Goal: Transaction & Acquisition: Purchase product/service

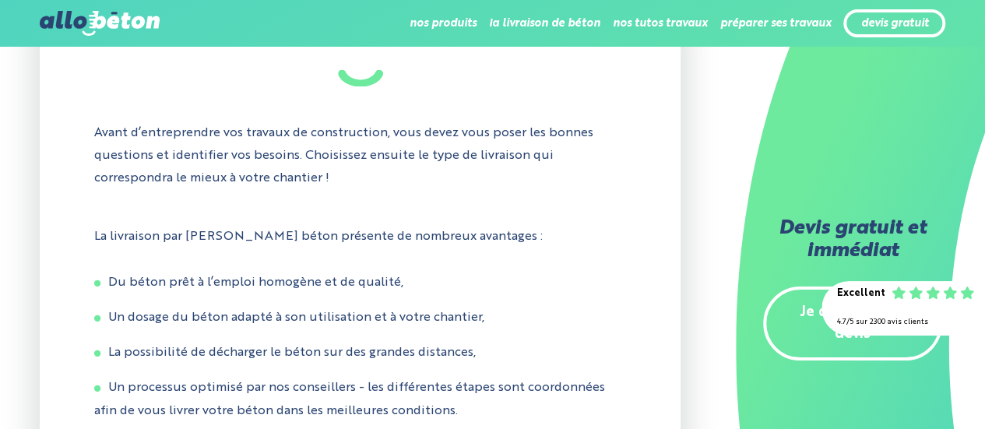
scroll to position [1479, 0]
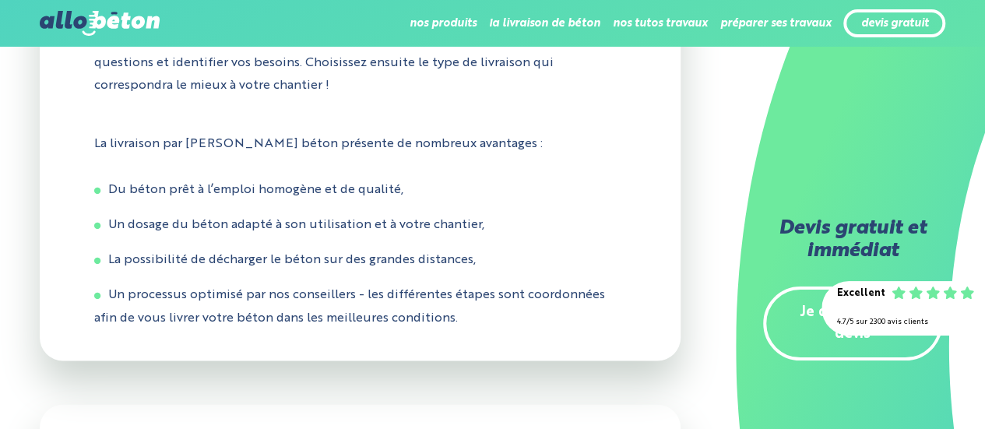
click at [883, 33] on div "devis gratuit" at bounding box center [894, 23] width 102 height 29
click at [886, 29] on link "devis gratuit" at bounding box center [894, 23] width 68 height 13
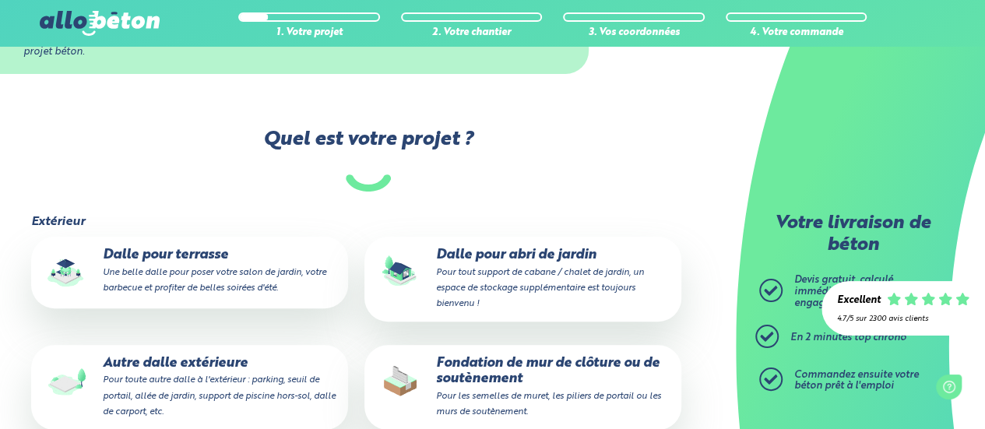
scroll to position [234, 0]
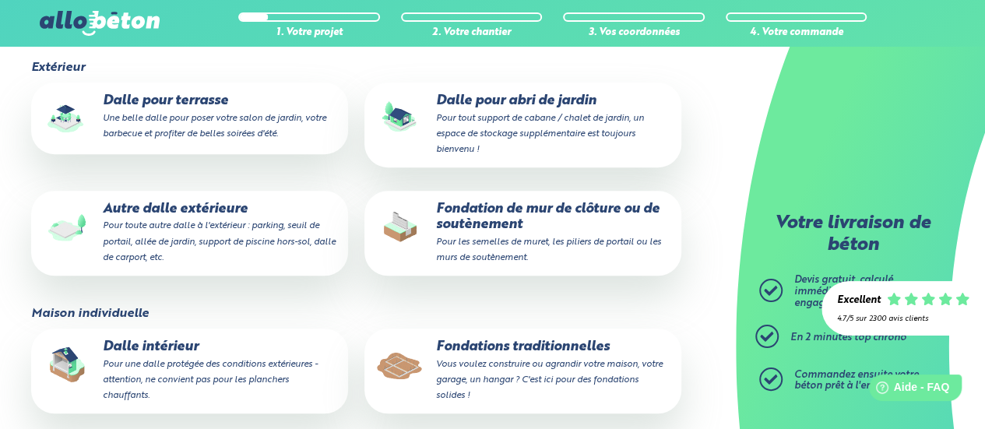
click at [174, 214] on p "Autre dalle extérieure Pour toute autre dalle à l'extérieur : parking, seuil de…" at bounding box center [189, 233] width 295 height 63
click at [0, 0] on input "Autre dalle extérieure Pour toute autre dalle à l'extérieur : parking, seuil de…" at bounding box center [0, 0] width 0 height 0
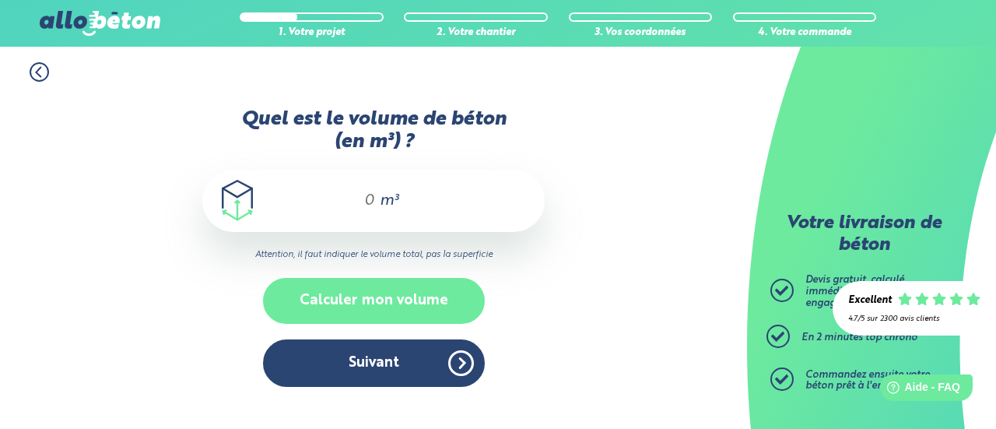
click at [385, 296] on button "Calculer mon volume" at bounding box center [374, 301] width 222 height 46
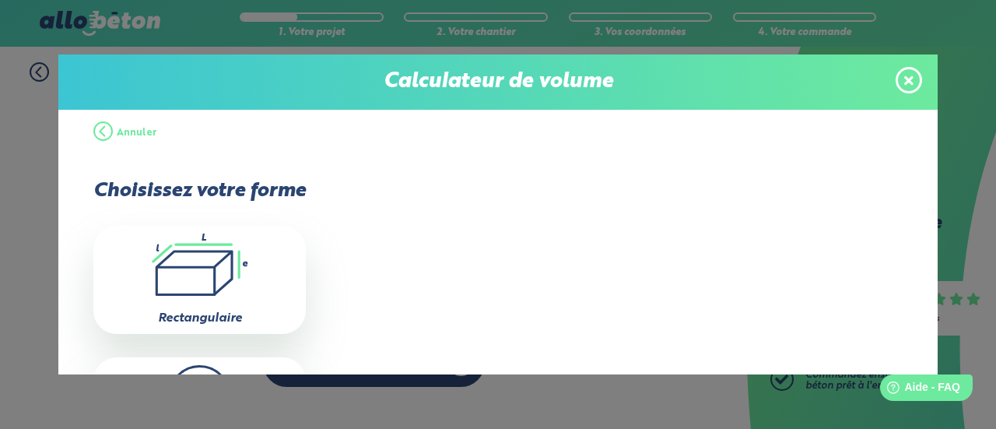
click at [223, 275] on icon ".icon-calc-rectanglea{fill:none;stroke-linecap:round;stroke-width:3px;stroke:#6…" at bounding box center [199, 265] width 197 height 62
type input "0"
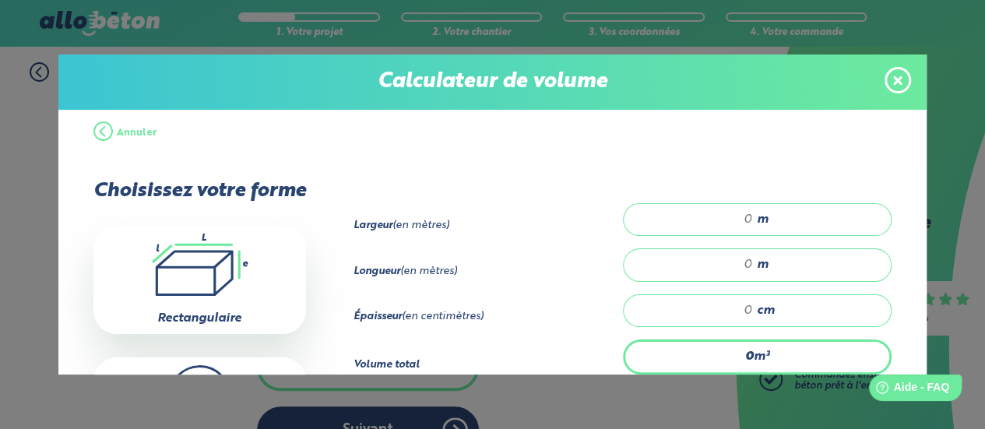
click at [710, 223] on input "number" at bounding box center [696, 220] width 114 height 16
drag, startPoint x: 730, startPoint y: 217, endPoint x: 757, endPoint y: 216, distance: 26.5
click at [757, 216] on div "m" at bounding box center [757, 219] width 269 height 33
type input "4"
click at [716, 258] on input "number" at bounding box center [696, 265] width 114 height 16
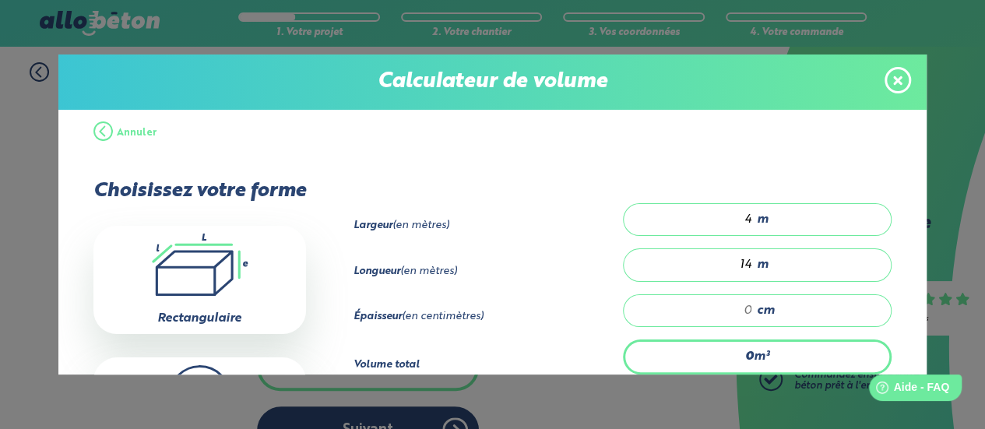
type input "14"
click at [720, 311] on input "number" at bounding box center [696, 311] width 114 height 16
type input "0.56"
type input "1"
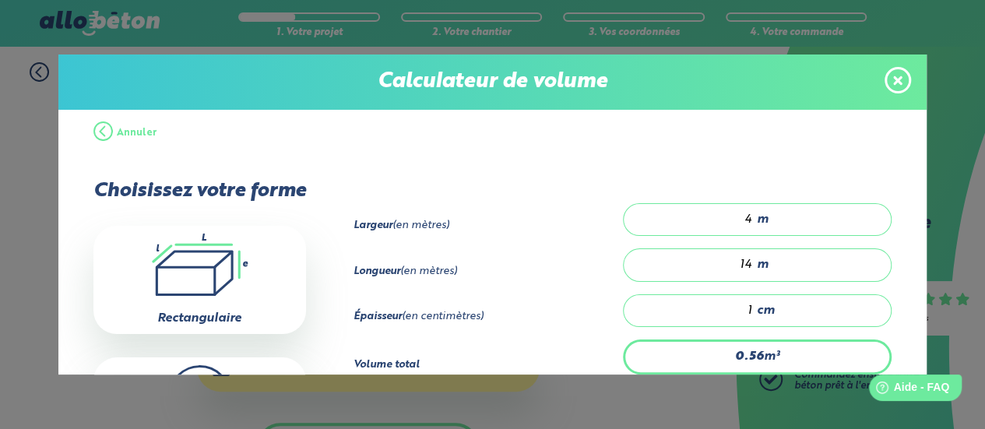
type input "8.4"
type input "15"
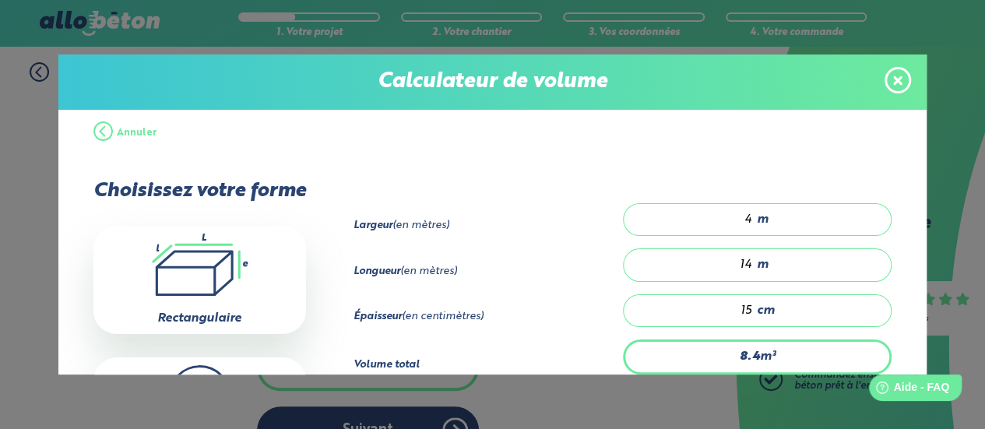
type input "0.56"
type input "1"
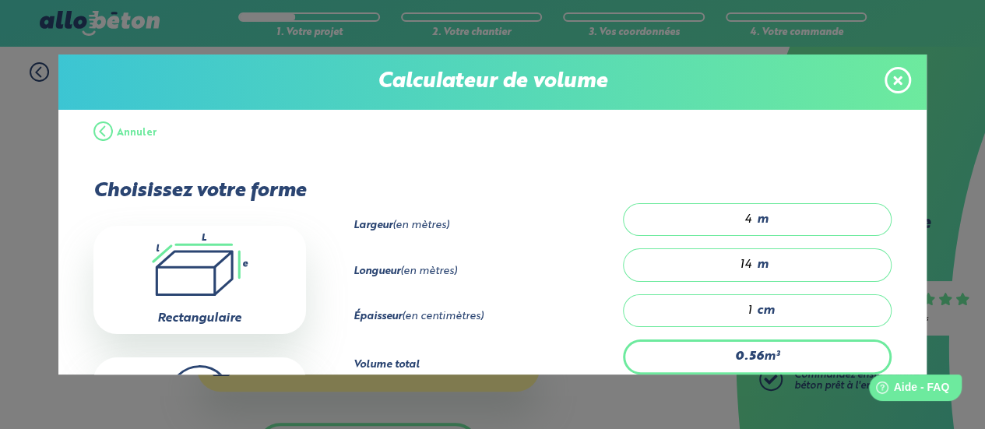
type input "0"
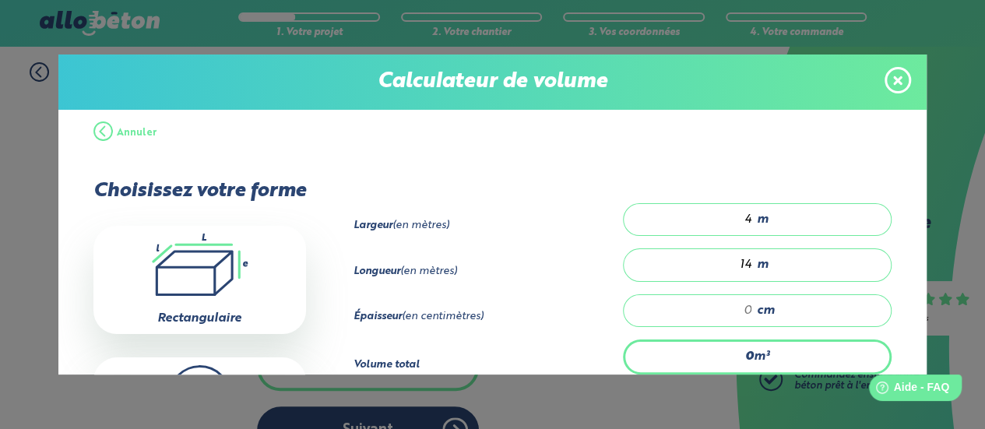
type input "1.12"
type input "2"
type input "11.2"
type input "20"
type input "1.12"
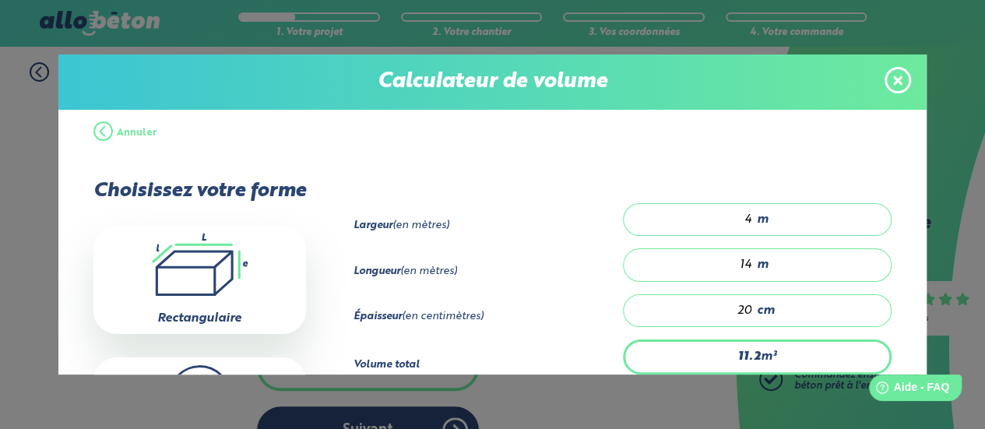
type input "2"
type input "0"
type input "0.56"
type input "1"
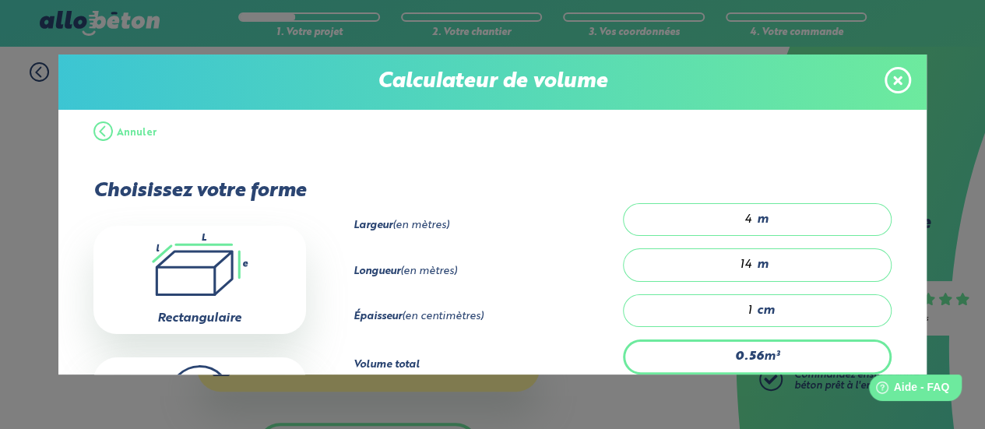
type input "8.4"
type input "15"
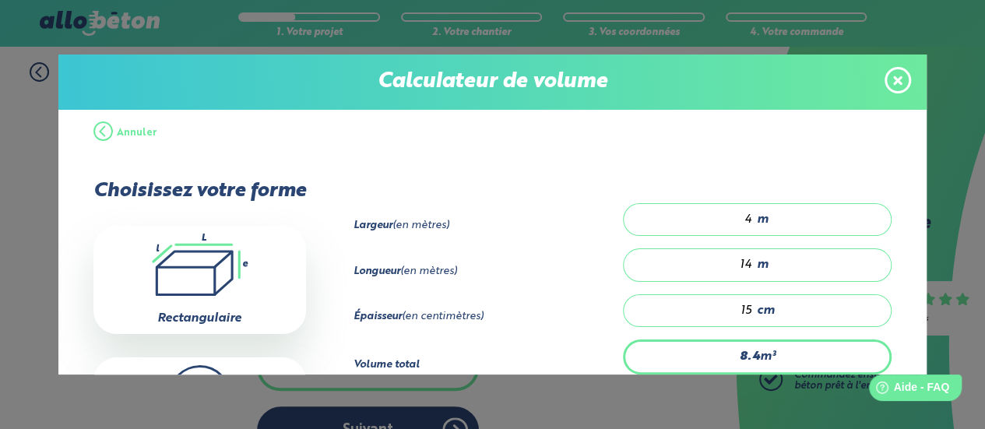
type input "0.56"
type input "1"
type input "0"
type input "1.12"
type input "2"
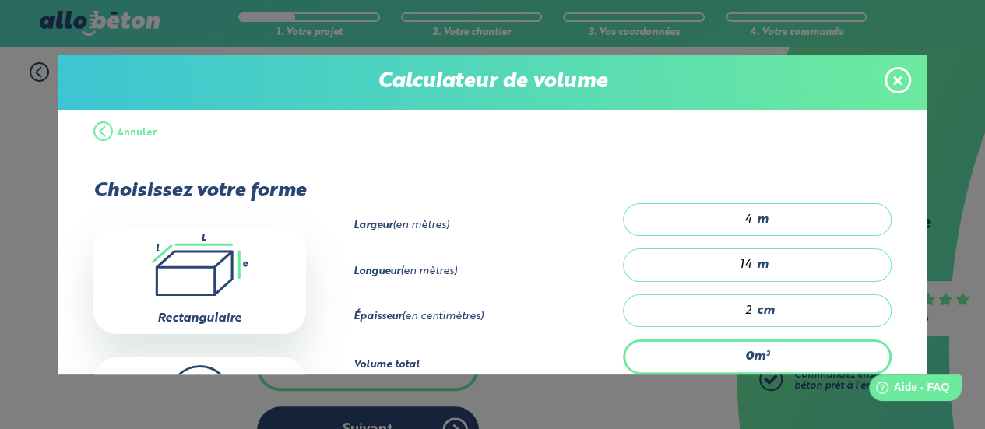
type input "11.2"
type input "20"
drag, startPoint x: 728, startPoint y: 307, endPoint x: 754, endPoint y: 306, distance: 26.5
click at [754, 306] on div "20 cm" at bounding box center [757, 310] width 269 height 33
type input "0.56"
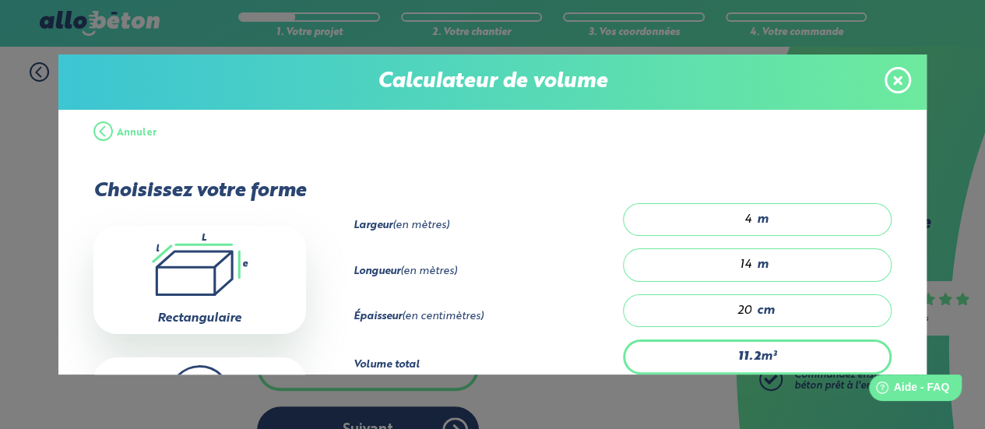
type input "1"
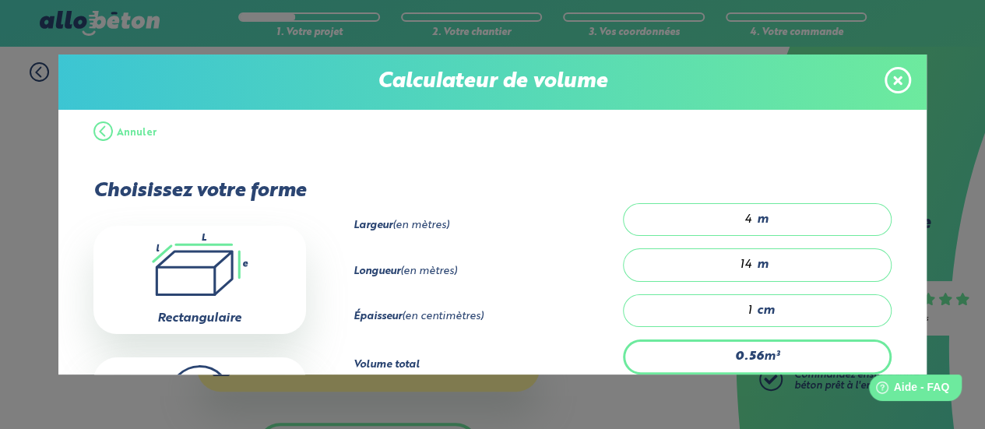
type input "8.4"
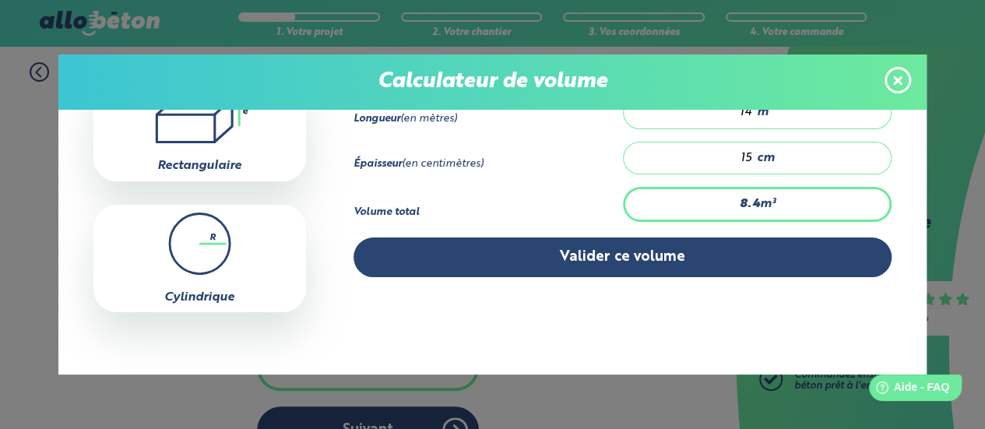
scroll to position [158, 0]
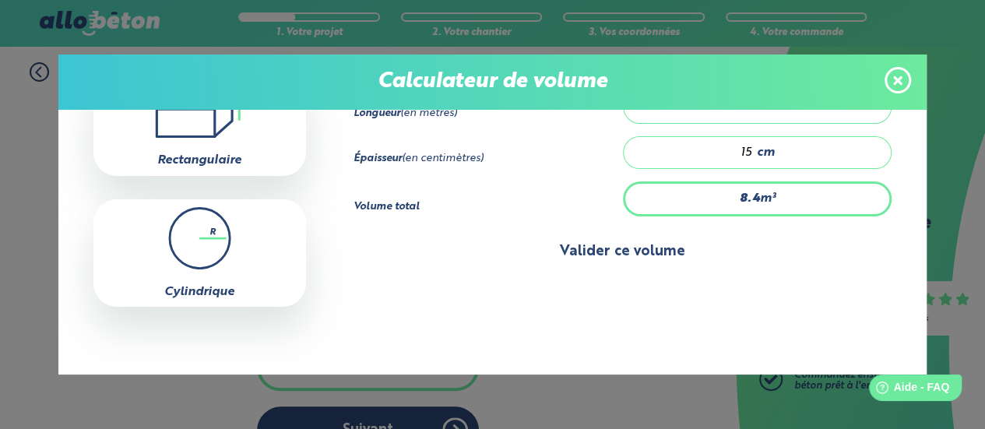
type input "15"
click at [616, 247] on button "Valider ce volume" at bounding box center [622, 252] width 538 height 40
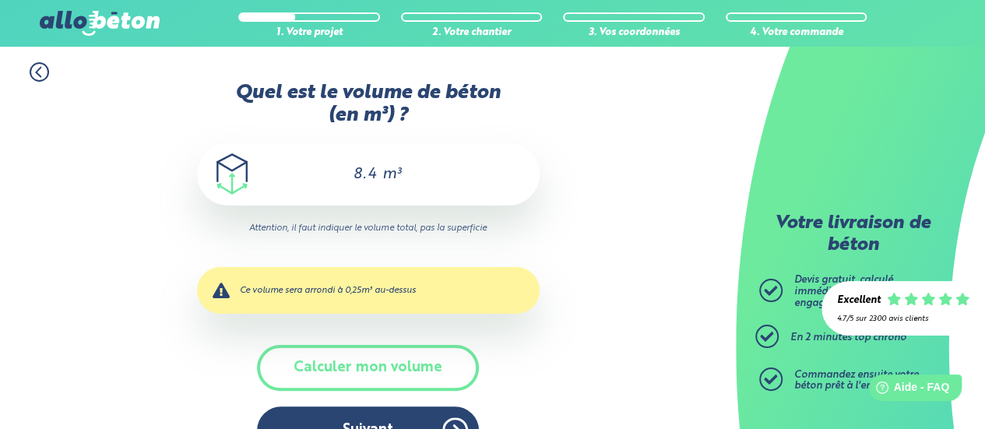
scroll to position [40, 0]
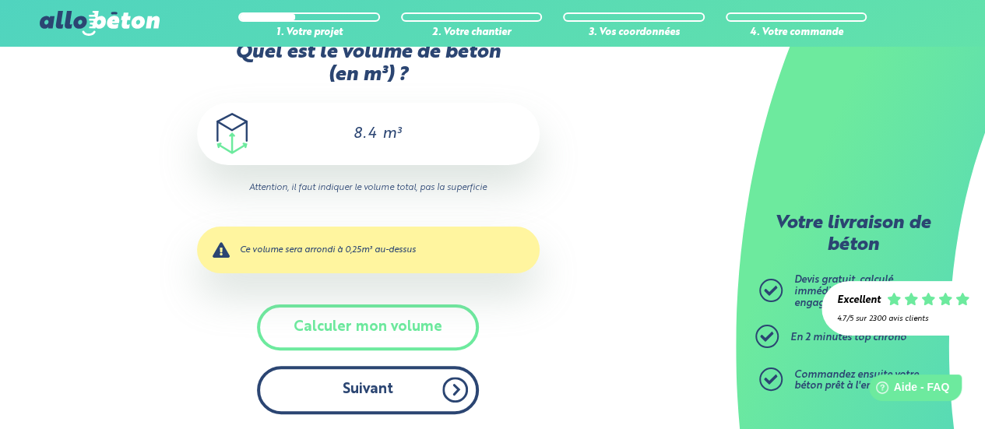
click at [367, 388] on button "Suivant" at bounding box center [368, 389] width 222 height 47
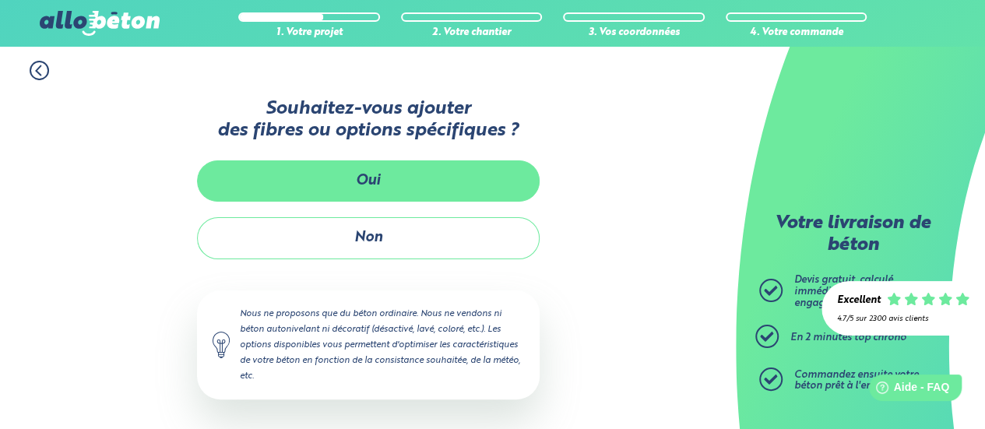
click at [339, 186] on button "Oui" at bounding box center [368, 180] width 342 height 41
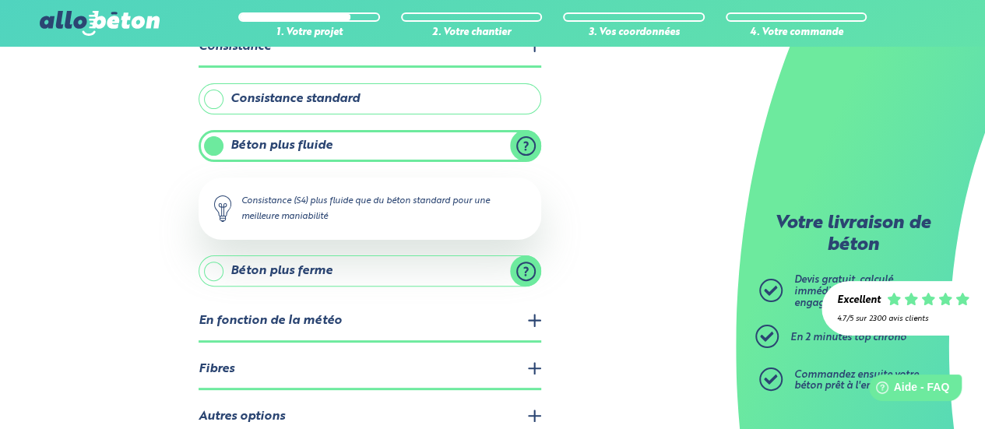
scroll to position [78, 0]
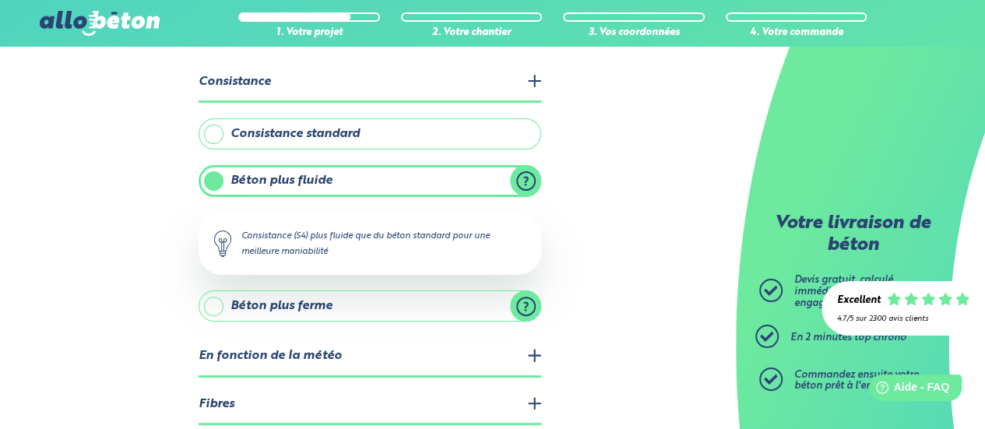
click at [288, 126] on label "Consistance standard" at bounding box center [369, 133] width 342 height 31
click at [0, 0] on input "Consistance standard" at bounding box center [0, 0] width 0 height 0
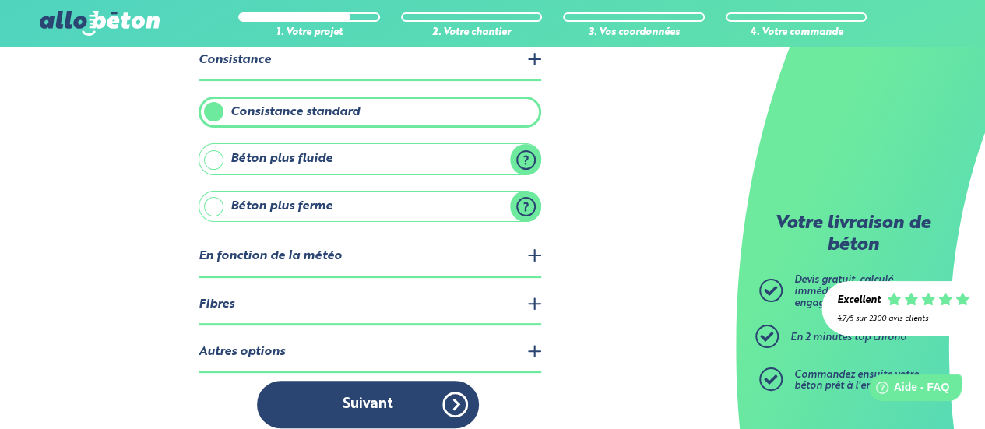
scroll to position [112, 0]
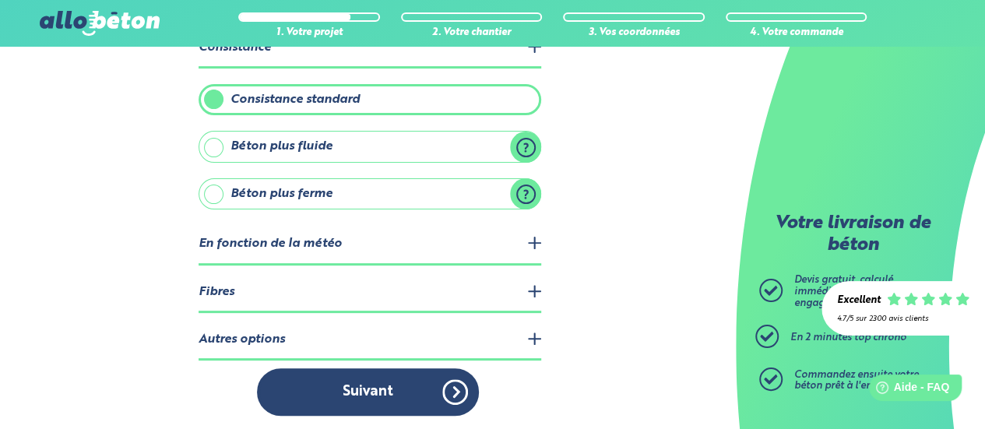
click at [511, 290] on legend "Fibres" at bounding box center [369, 293] width 342 height 40
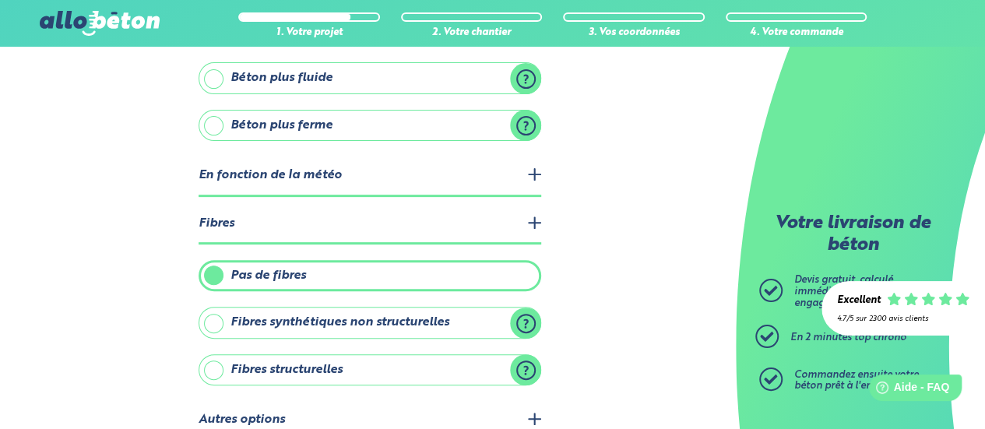
scroll to position [259, 0]
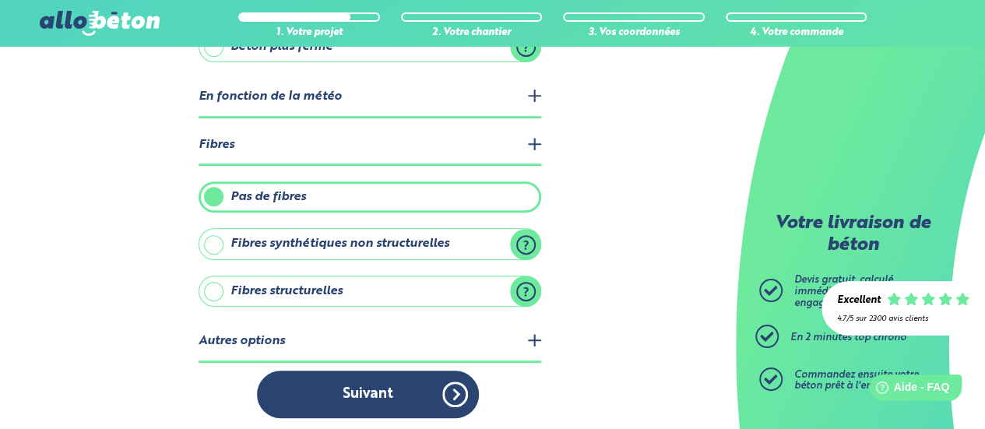
click at [403, 142] on legend "Fibres" at bounding box center [369, 146] width 342 height 40
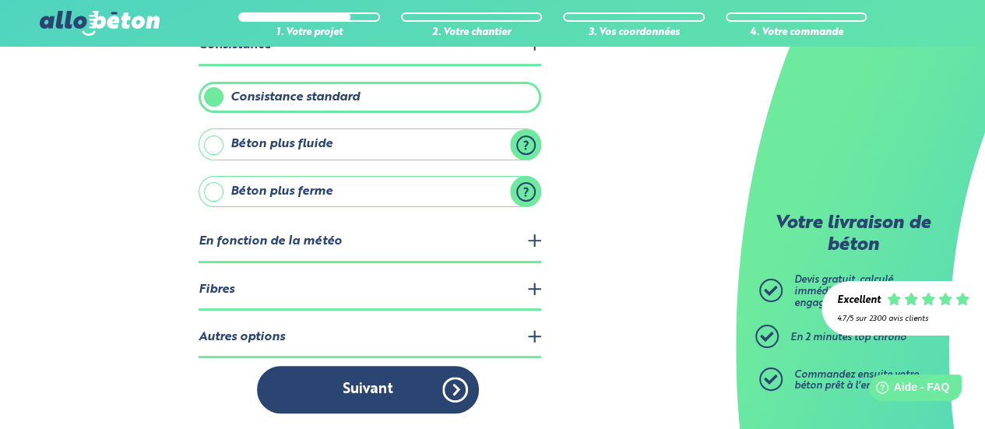
scroll to position [112, 0]
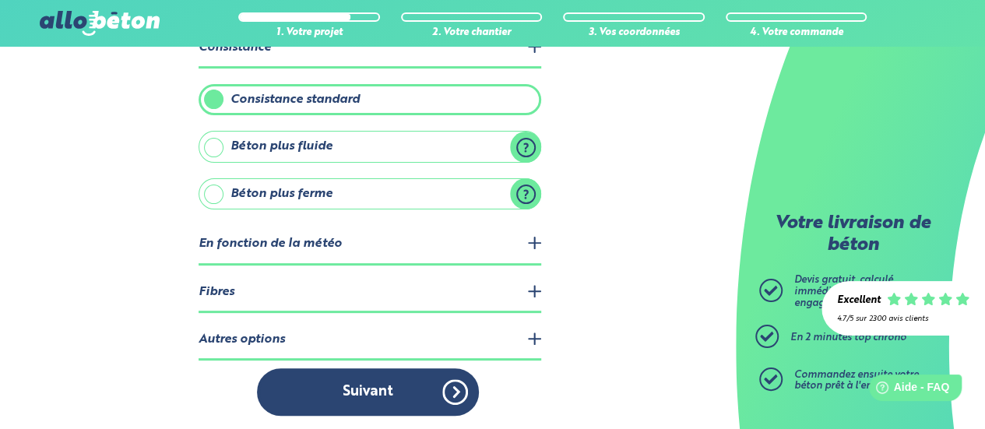
click at [360, 331] on legend "Autres options" at bounding box center [369, 341] width 342 height 40
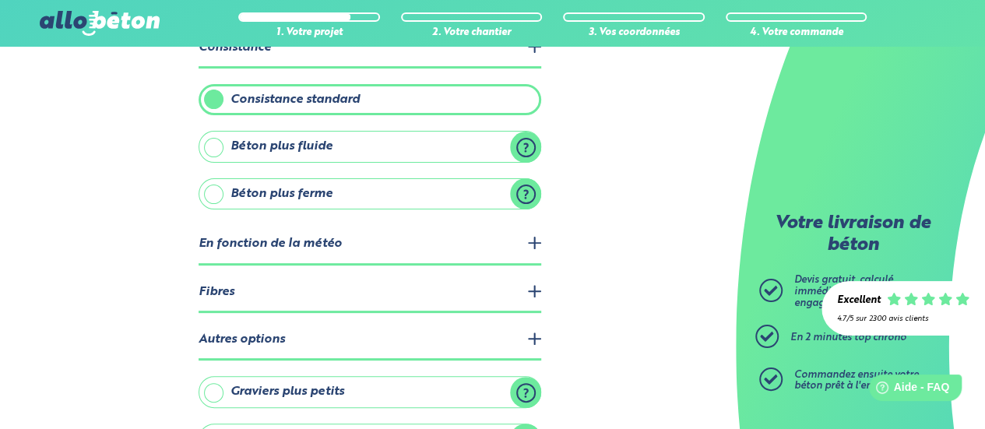
scroll to position [212, 0]
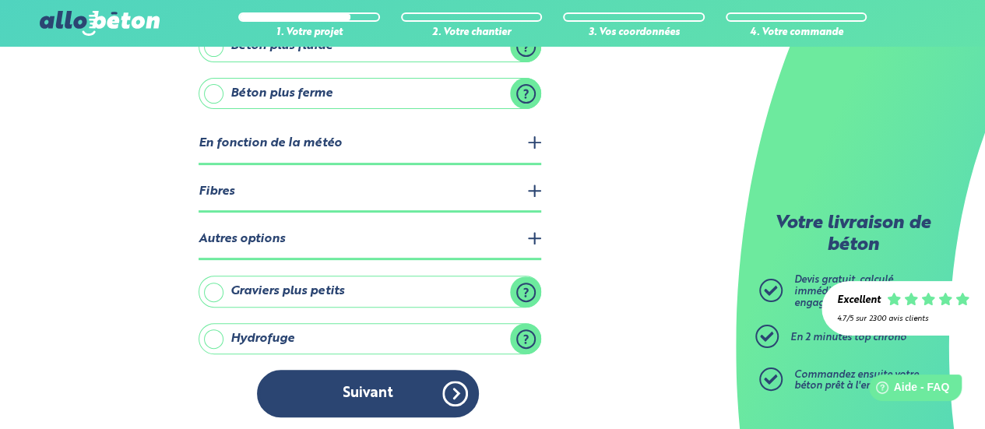
click at [524, 289] on label "Graviers plus petits" at bounding box center [369, 291] width 342 height 31
click at [0, 0] on input "Graviers plus petits" at bounding box center [0, 0] width 0 height 0
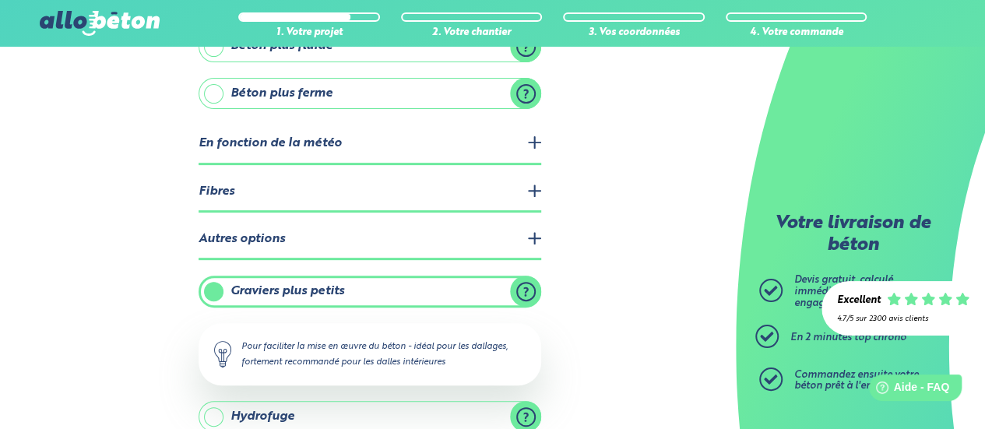
scroll to position [259, 0]
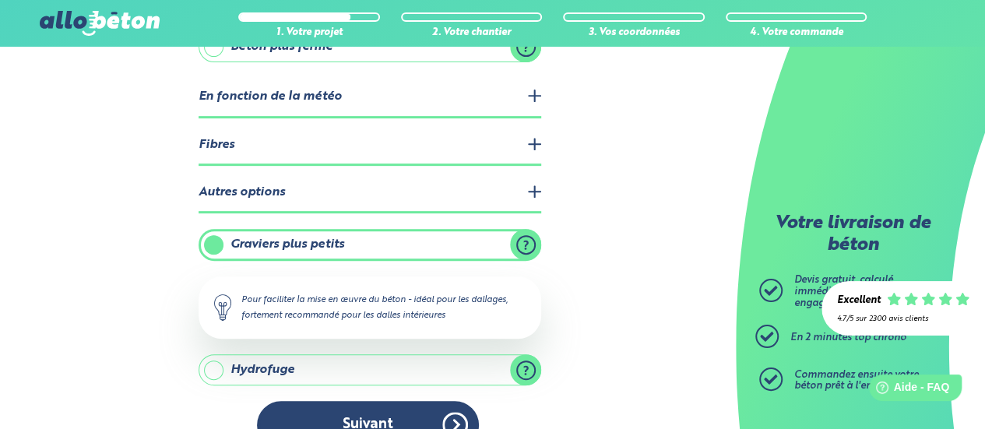
click at [526, 245] on label "Graviers plus petits" at bounding box center [369, 244] width 342 height 31
click at [0, 0] on input "Graviers plus petits" at bounding box center [0, 0] width 0 height 0
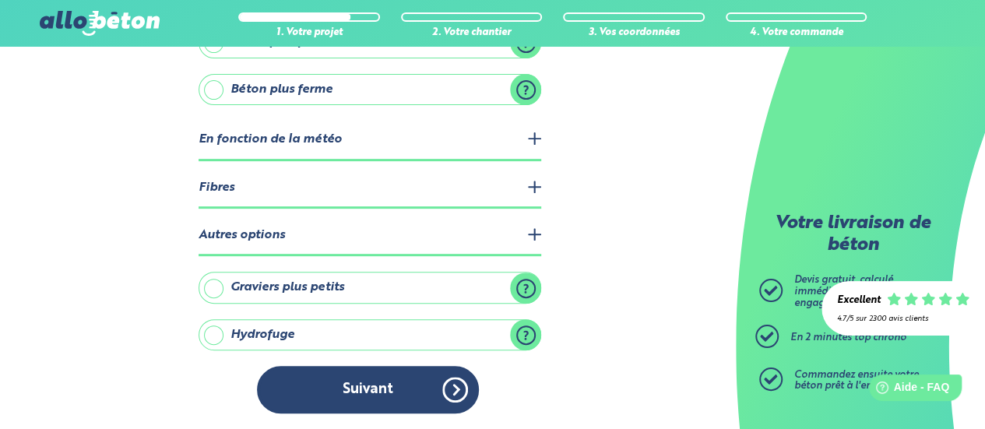
scroll to position [212, 0]
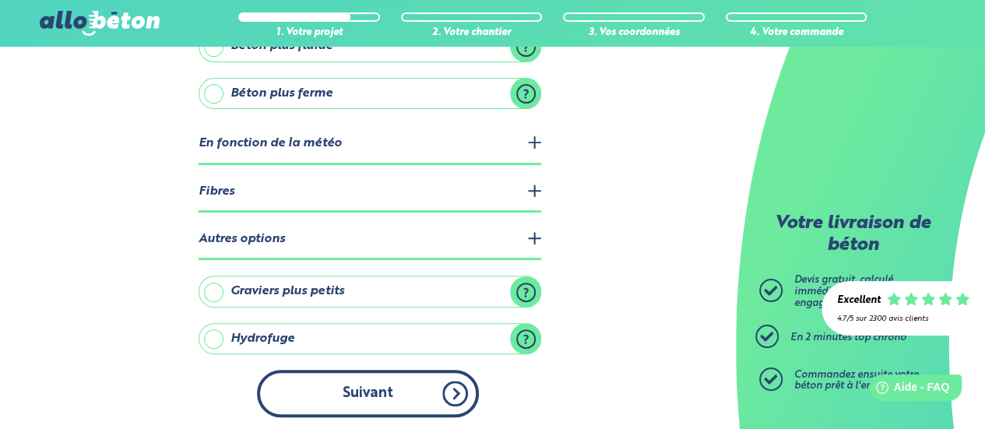
click at [389, 393] on button "Suivant" at bounding box center [368, 393] width 222 height 47
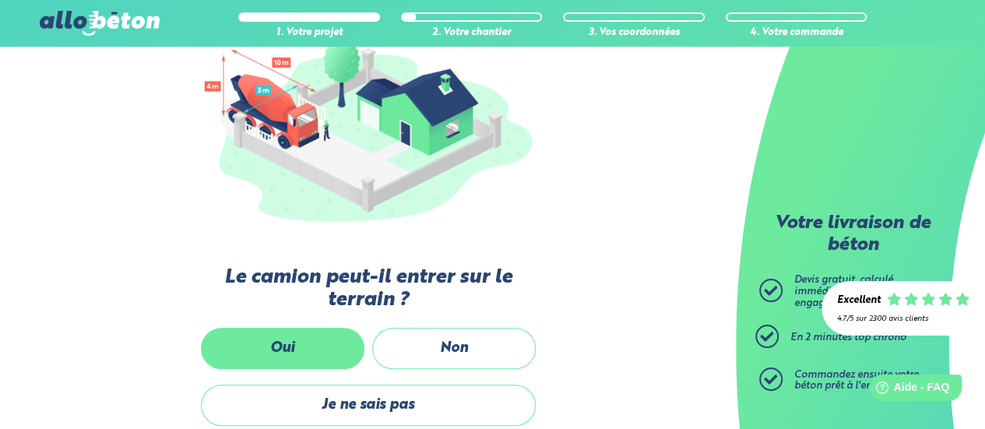
click at [287, 359] on label "Oui" at bounding box center [282, 348] width 163 height 41
click at [0, 0] on input "Oui" at bounding box center [0, 0] width 0 height 0
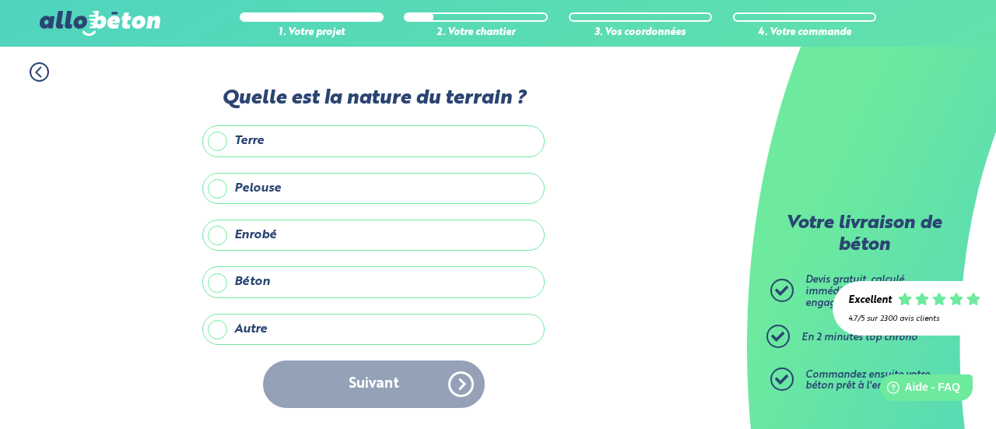
click at [252, 144] on label "Terre" at bounding box center [373, 140] width 342 height 31
click at [0, 0] on input "Terre" at bounding box center [0, 0] width 0 height 0
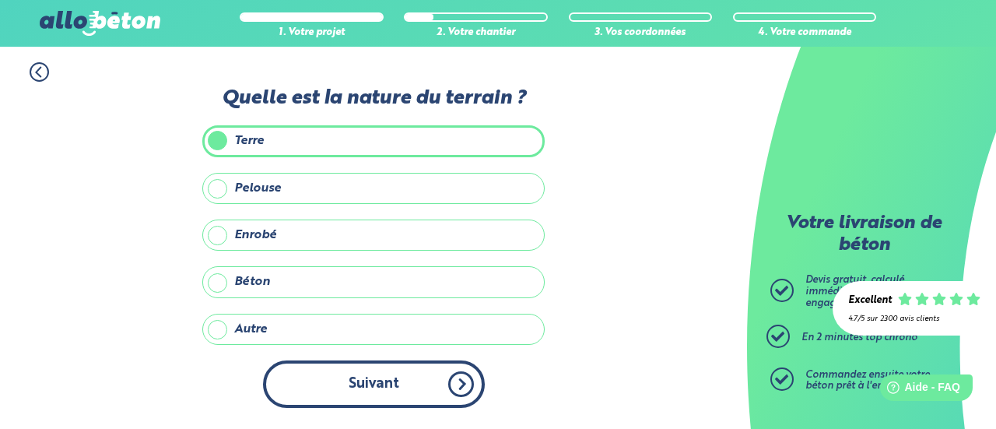
click at [413, 373] on button "Suivant" at bounding box center [374, 383] width 222 height 47
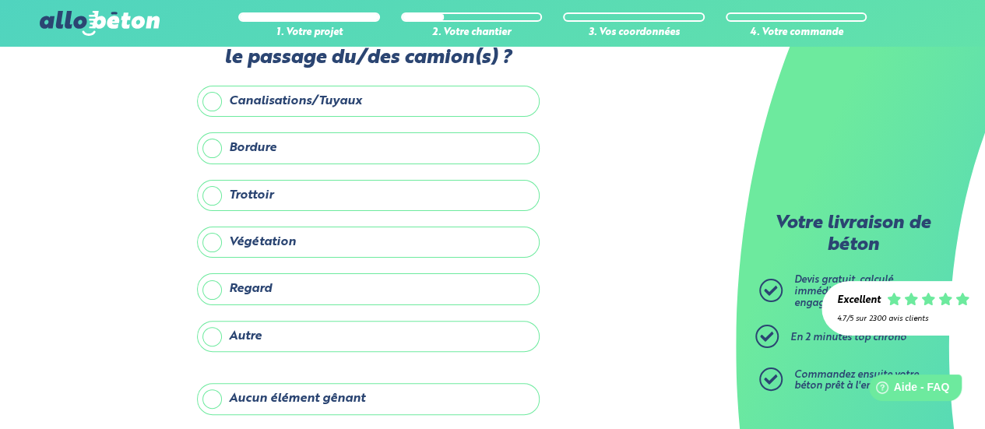
scroll to position [78, 0]
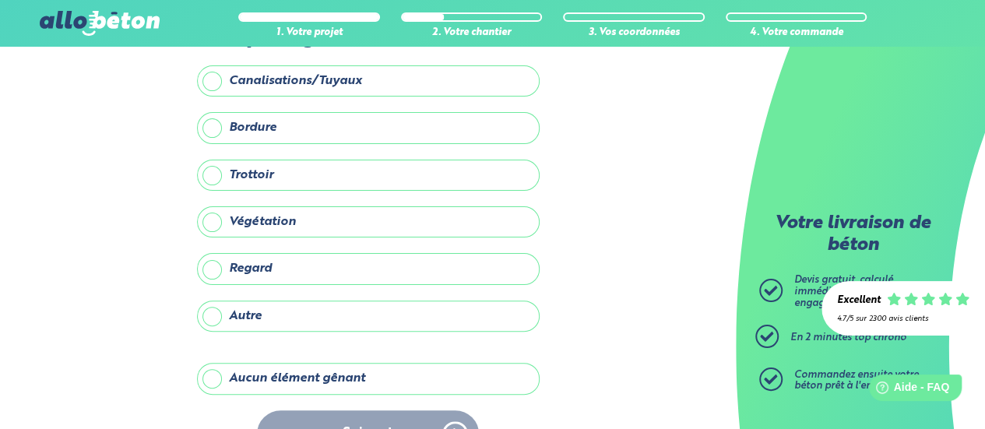
click at [311, 376] on label "Aucun élément gênant" at bounding box center [368, 378] width 342 height 31
click at [0, 0] on input "Aucun élément gênant" at bounding box center [0, 0] width 0 height 0
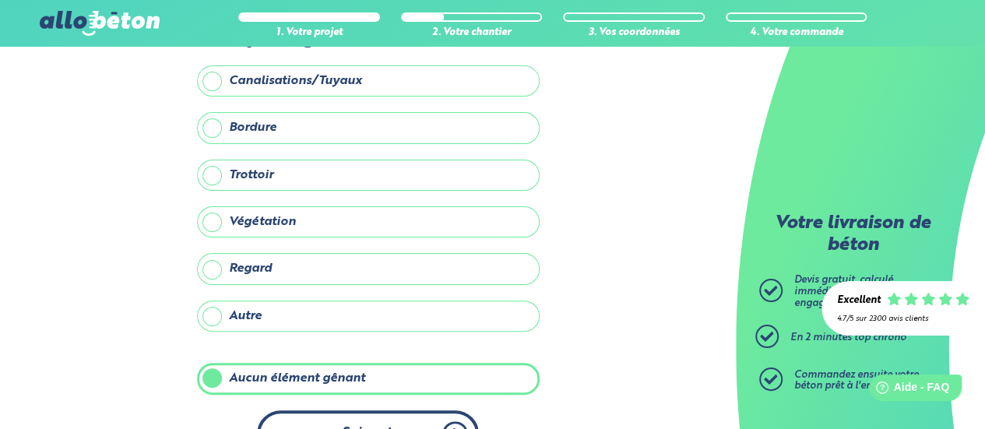
click at [386, 413] on button "Suivant" at bounding box center [368, 433] width 222 height 47
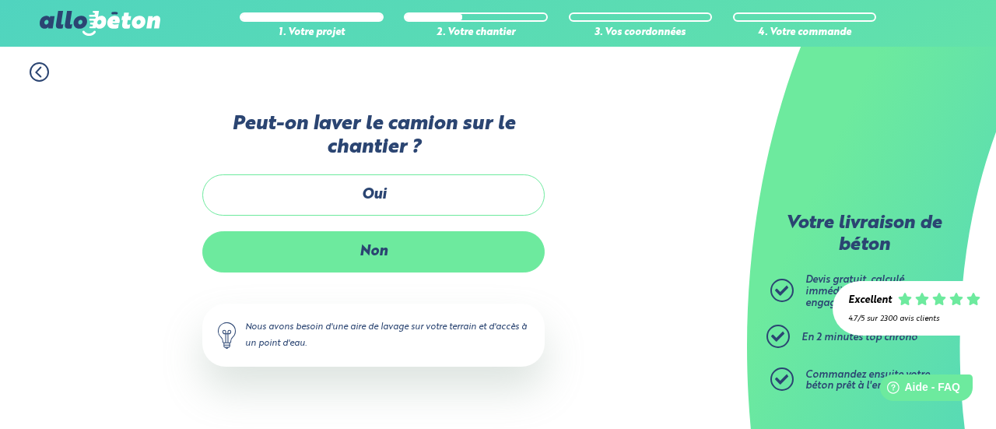
click at [408, 258] on label "Non" at bounding box center [373, 251] width 342 height 41
click at [0, 0] on input "Non" at bounding box center [0, 0] width 0 height 0
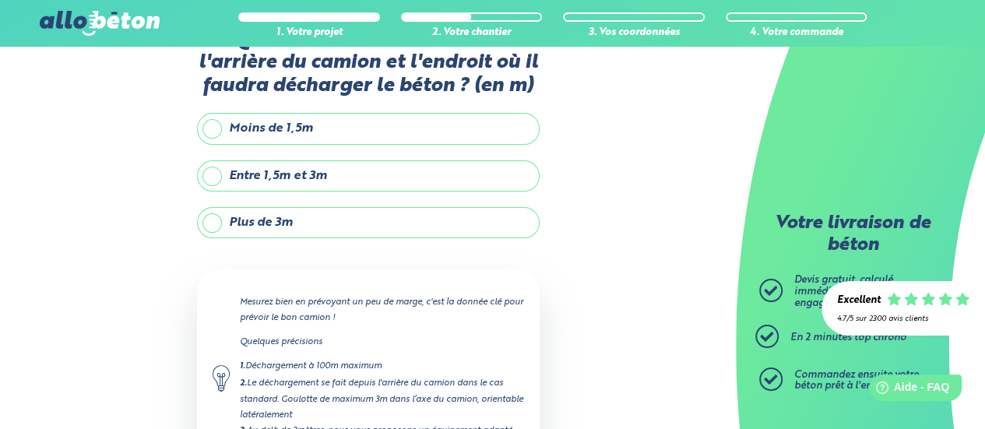
scroll to position [78, 0]
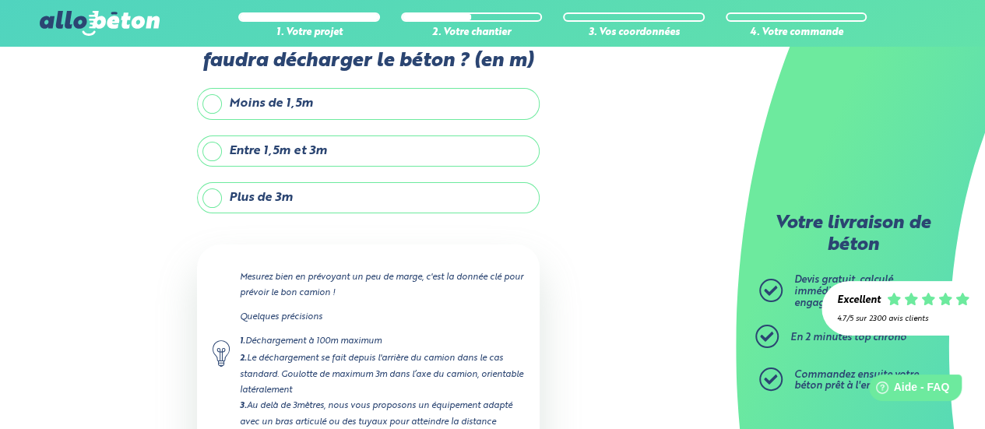
click at [263, 103] on label "Moins de 1,5m" at bounding box center [368, 103] width 342 height 31
click at [0, 0] on input "Moins de 1,5m" at bounding box center [0, 0] width 0 height 0
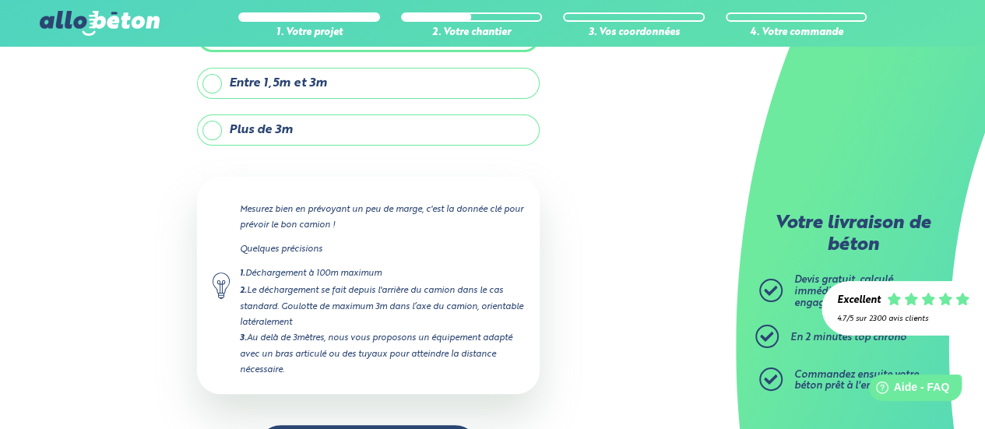
scroll to position [200, 0]
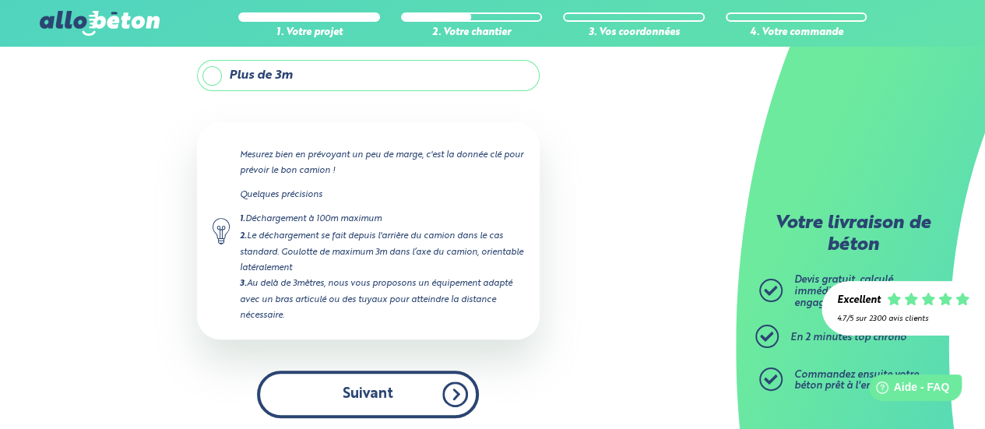
click at [389, 373] on button "Suivant" at bounding box center [368, 393] width 222 height 47
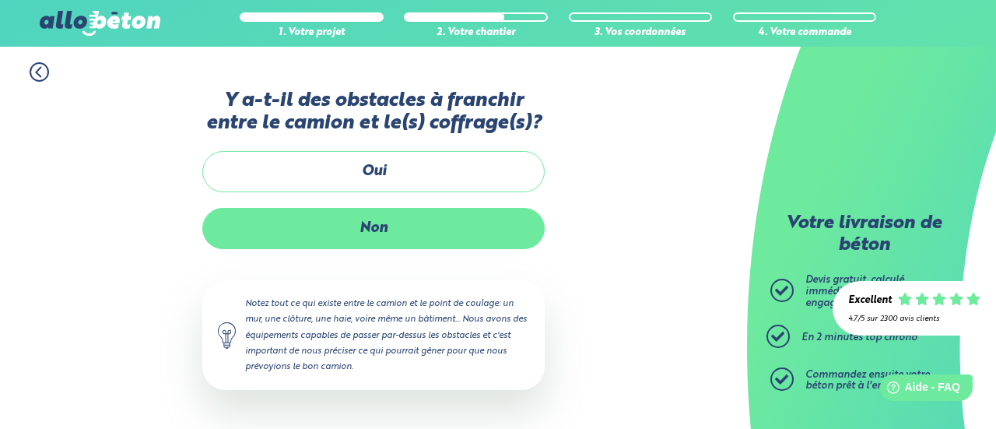
click at [376, 234] on label "Non" at bounding box center [373, 228] width 342 height 41
click at [0, 0] on input "Non" at bounding box center [0, 0] width 0 height 0
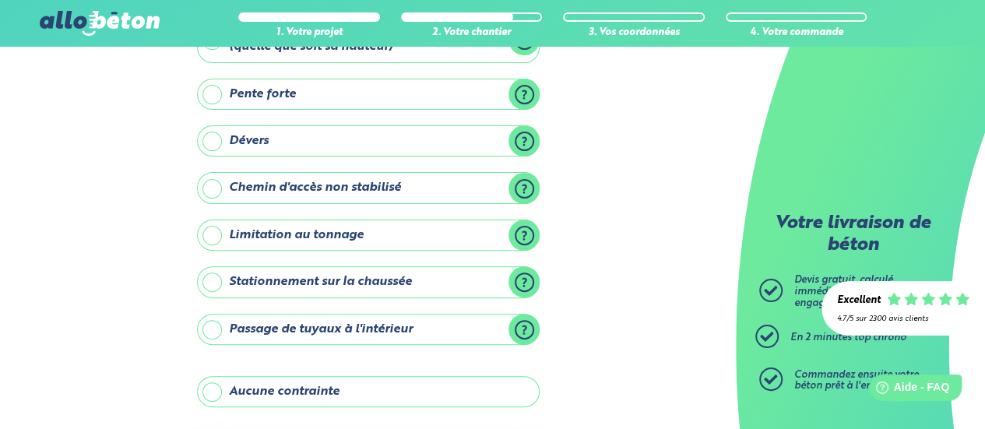
scroll to position [288, 0]
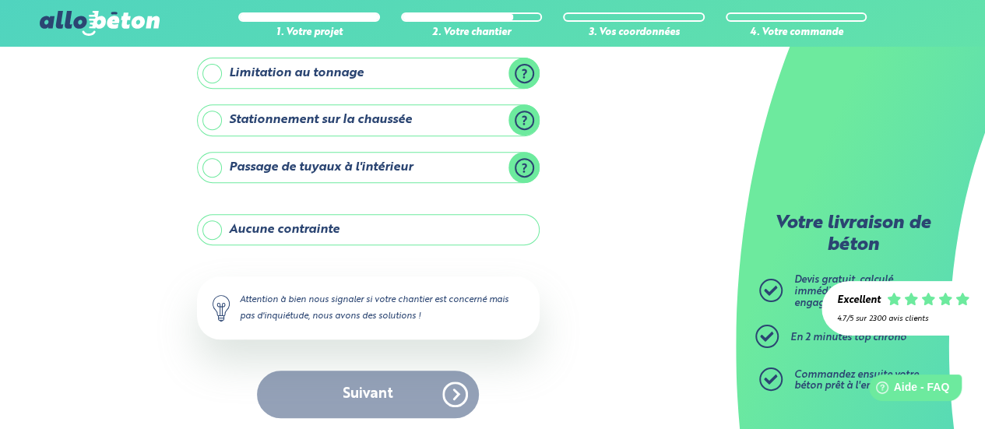
click at [298, 216] on label "Aucune contrainte" at bounding box center [368, 229] width 342 height 31
click at [0, 0] on input "Aucune contrainte" at bounding box center [0, 0] width 0 height 0
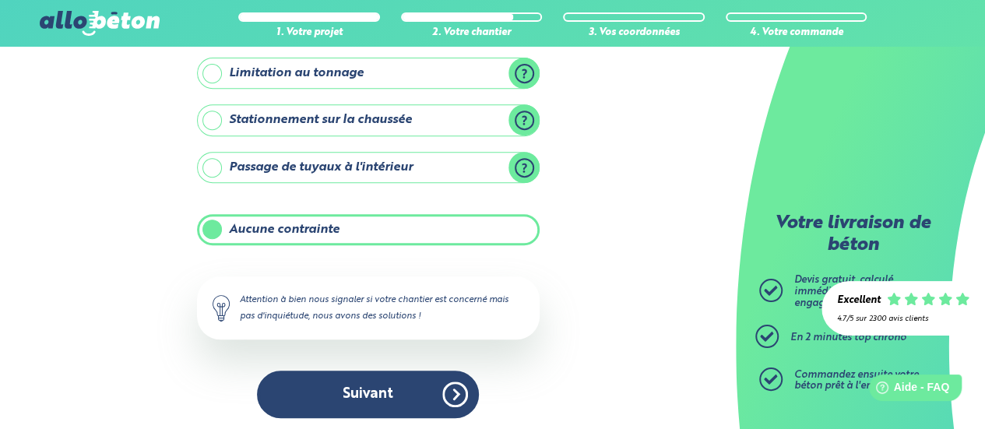
click at [378, 392] on button "Suivant" at bounding box center [368, 393] width 222 height 47
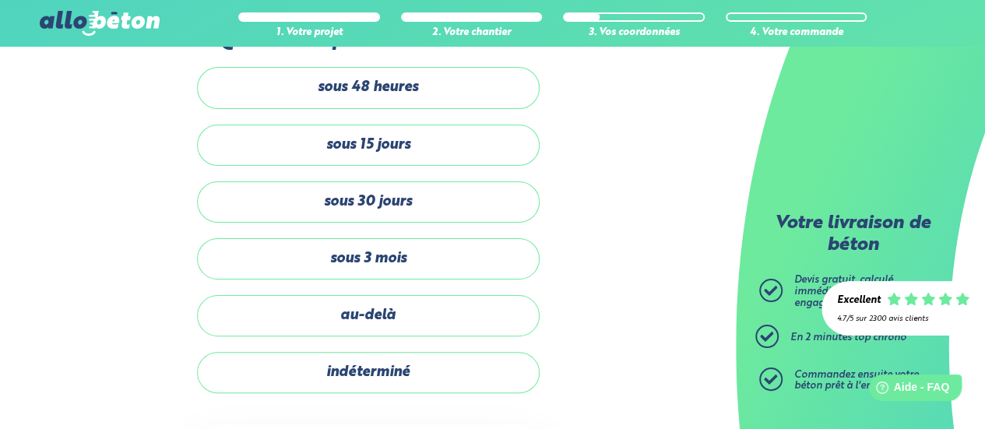
scroll to position [78, 0]
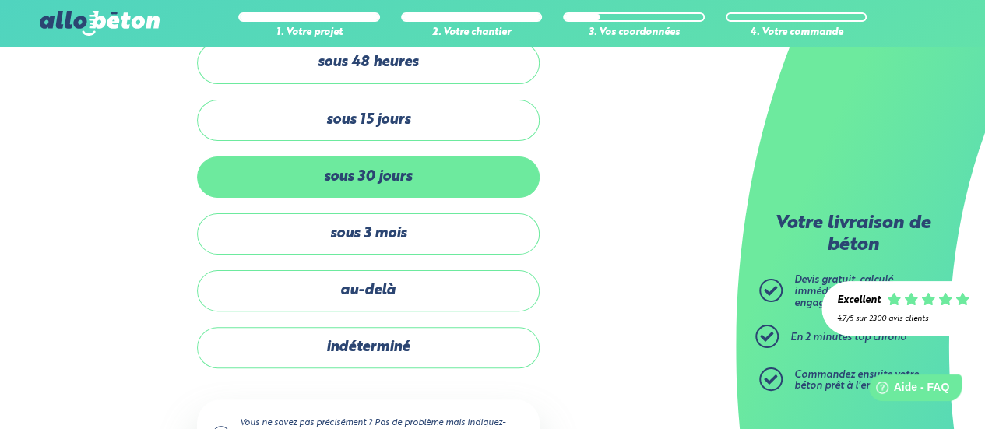
click at [406, 178] on label "sous 30 jours" at bounding box center [368, 176] width 342 height 41
click at [0, 0] on input "sous 30 jours" at bounding box center [0, 0] width 0 height 0
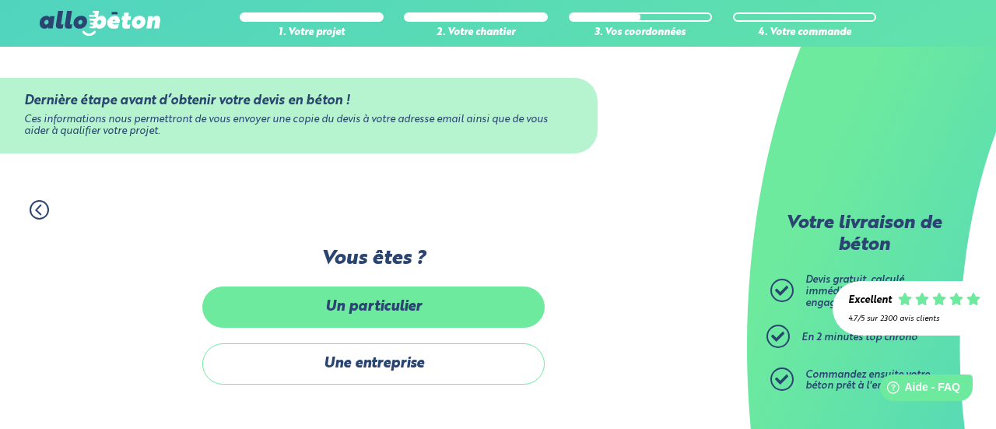
click at [369, 314] on label "Un particulier" at bounding box center [373, 306] width 342 height 41
click at [0, 0] on input "Un particulier" at bounding box center [0, 0] width 0 height 0
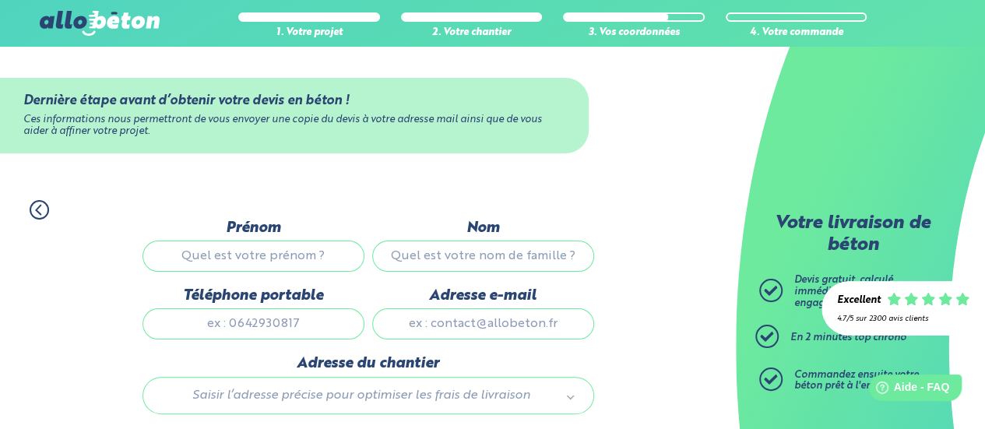
click at [237, 252] on input "Prénom" at bounding box center [253, 256] width 222 height 31
type input "DJALLEL"
type input "DJADI"
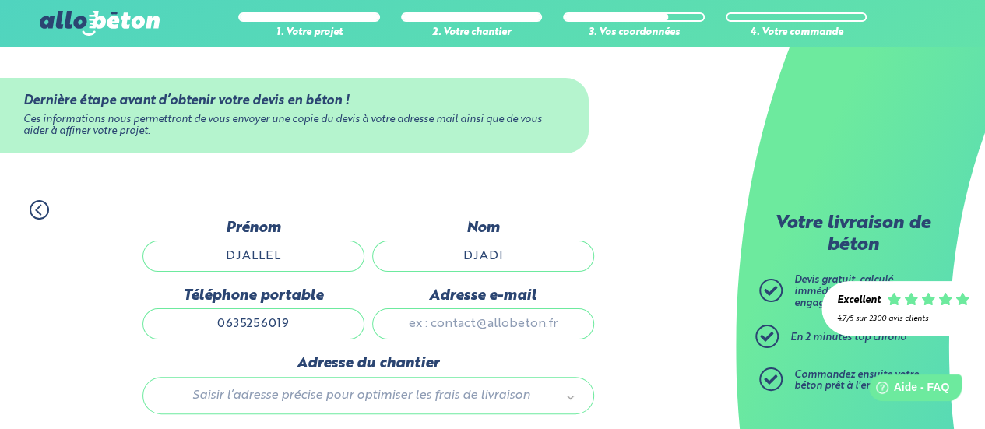
type input "0635256019"
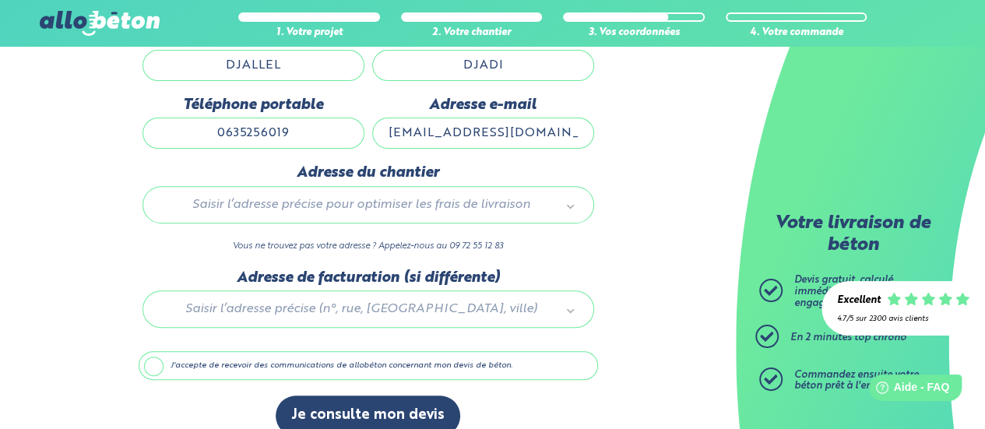
scroll to position [210, 0]
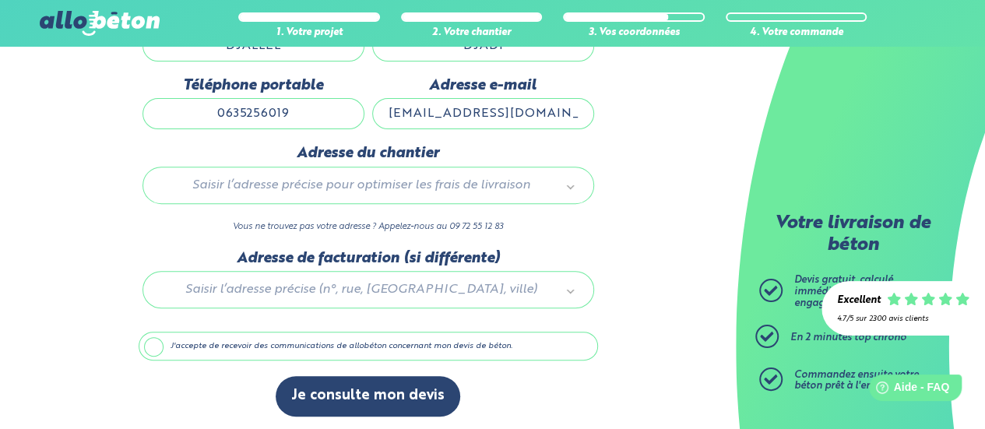
type input "djadi.djallel@hotmail.fr"
drag, startPoint x: 318, startPoint y: 339, endPoint x: 204, endPoint y: 404, distance: 131.1
click at [204, 404] on div "Dernière étape avant d’obtenir votre devis en béton ! Ces informations nous per…" at bounding box center [368, 220] width 459 height 423
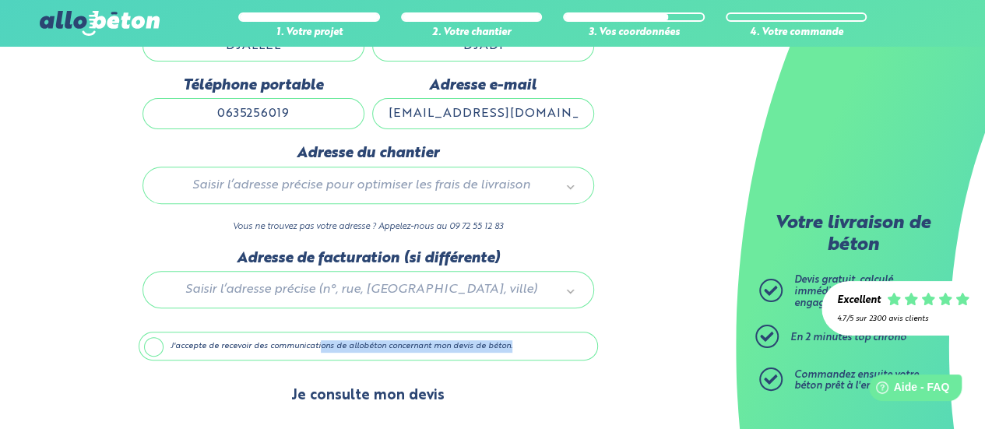
click at [341, 394] on button "Je consulte mon devis" at bounding box center [368, 396] width 184 height 40
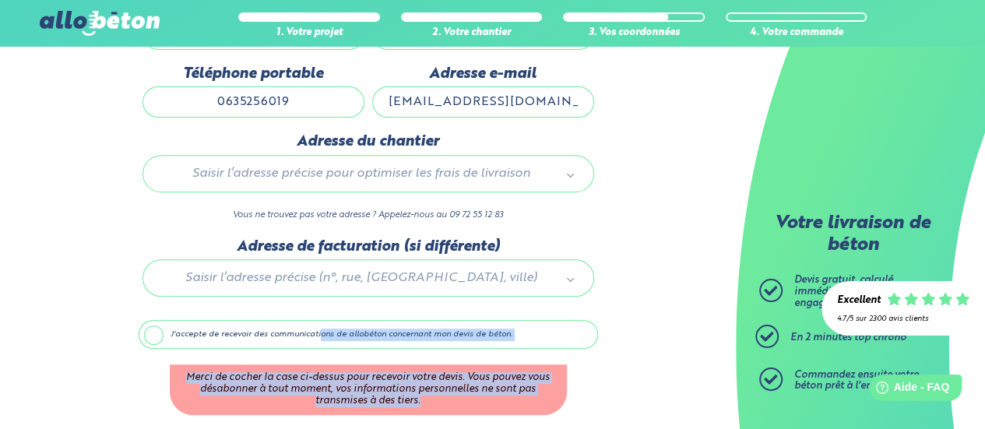
scroll to position [198, 0]
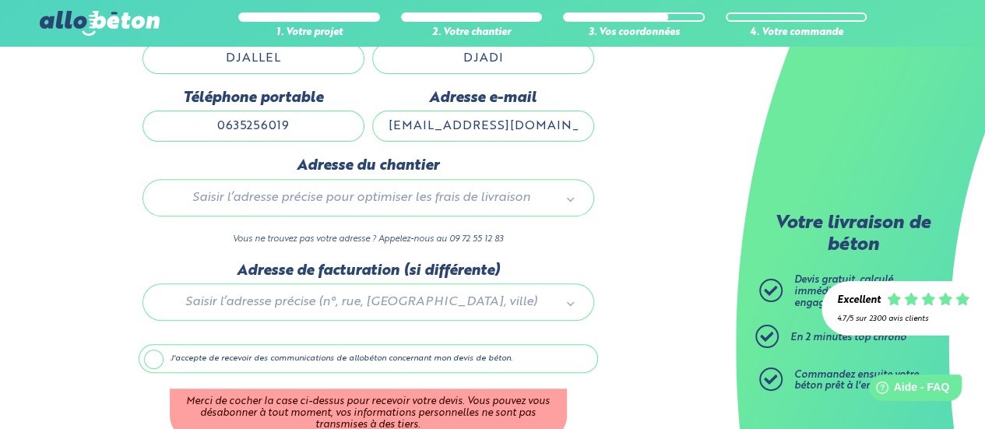
click at [165, 357] on label "J'accepte de recevoir des communications de allobéton concernant mon devis de b…" at bounding box center [368, 359] width 459 height 30
click at [0, 0] on input "J'accepte de recevoir des communications de allobéton concernant mon devis de b…" at bounding box center [0, 0] width 0 height 0
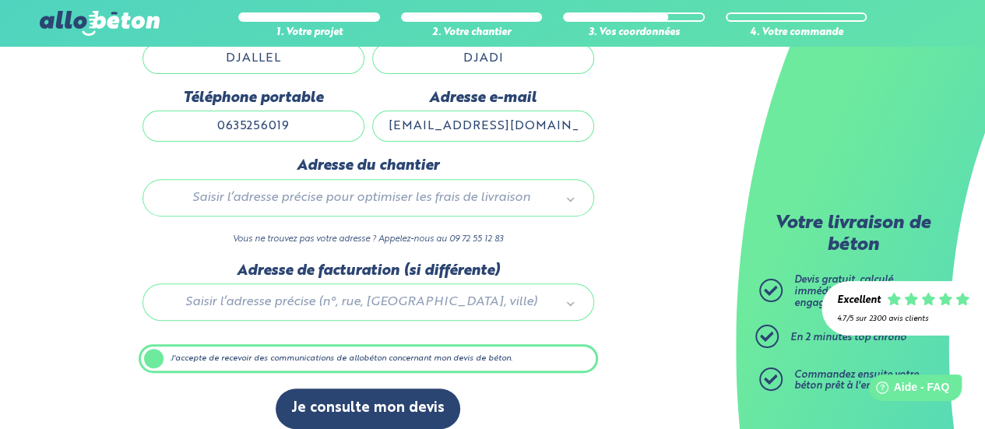
scroll to position [210, 0]
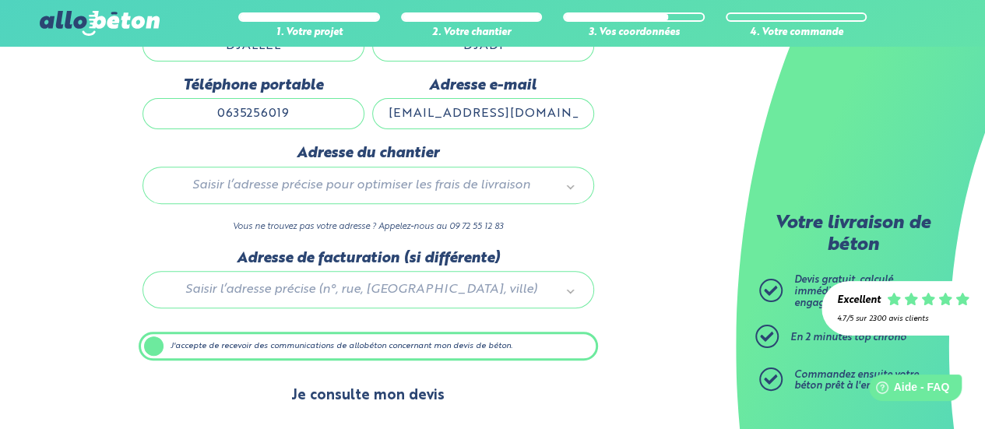
click at [402, 395] on button "Je consulte mon devis" at bounding box center [368, 396] width 184 height 40
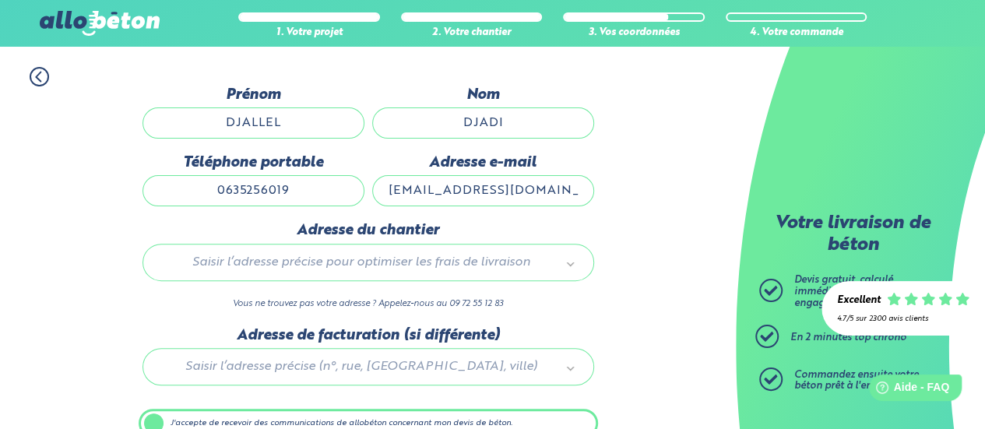
scroll to position [156, 0]
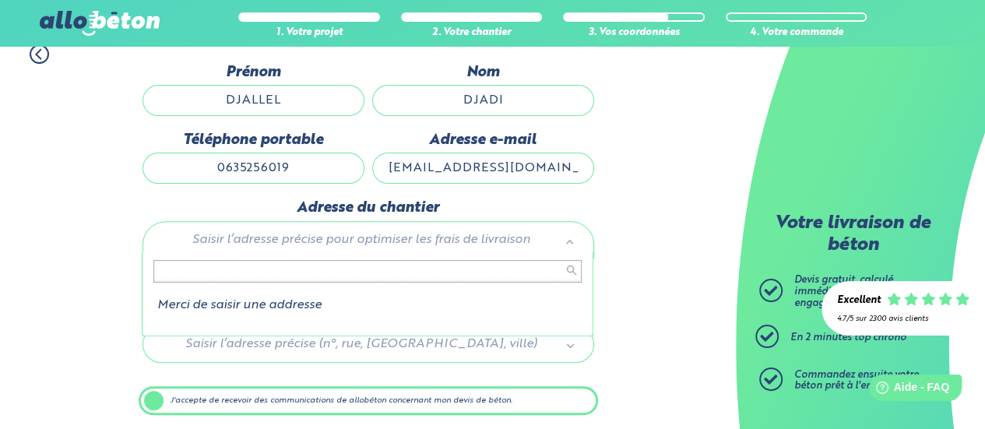
click at [254, 265] on input "text" at bounding box center [367, 271] width 428 height 22
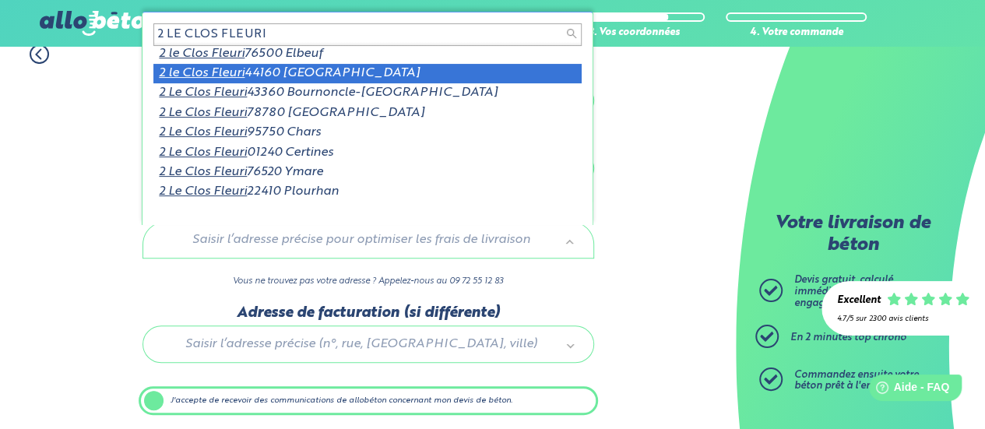
scroll to position [0, 0]
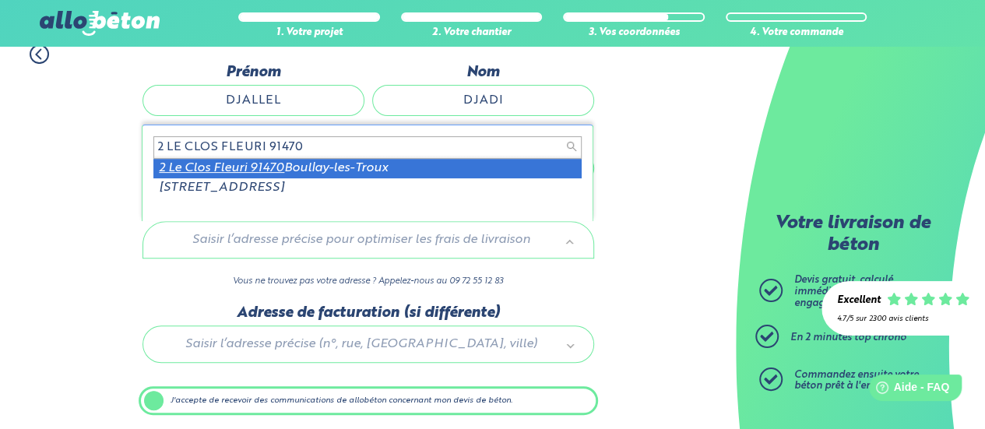
type input "2 LE CLOS FLEURI 91470"
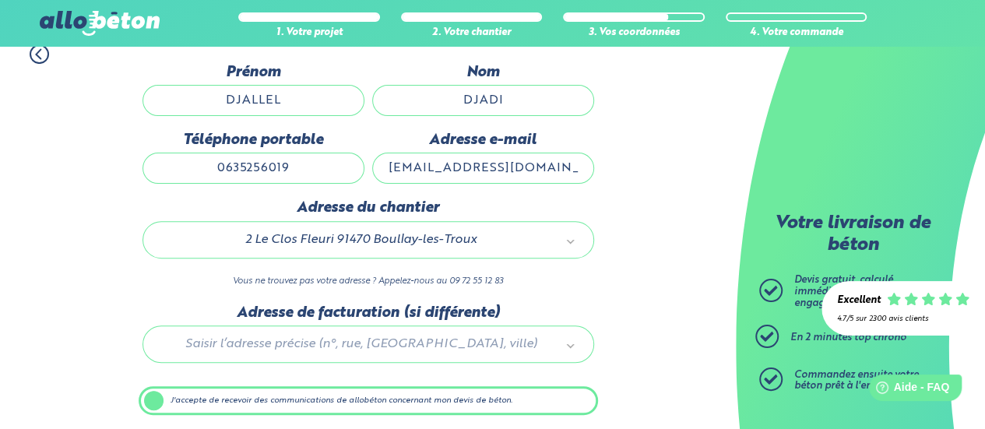
scroll to position [210, 0]
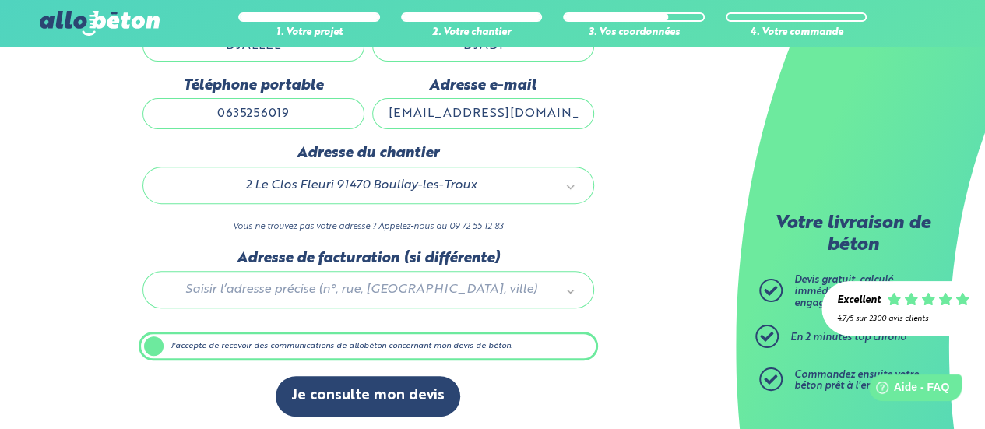
click at [567, 376] on div "Je consulte mon devis" at bounding box center [368, 403] width 459 height 55
click at [176, 348] on label "J'accepte de recevoir des communications de allobéton concernant mon devis de b…" at bounding box center [368, 347] width 459 height 30
click at [0, 0] on input "J'accepte de recevoir des communications de allobéton concernant mon devis de b…" at bounding box center [0, 0] width 0 height 0
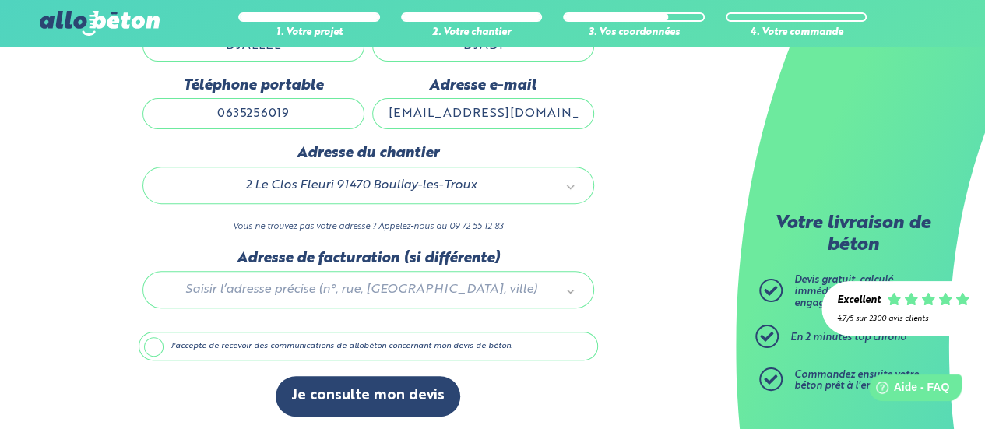
click at [147, 343] on label "J'accepte de recevoir des communications de allobéton concernant mon devis de b…" at bounding box center [368, 347] width 459 height 30
click at [0, 0] on input "J'accepte de recevoir des communications de allobéton concernant mon devis de b…" at bounding box center [0, 0] width 0 height 0
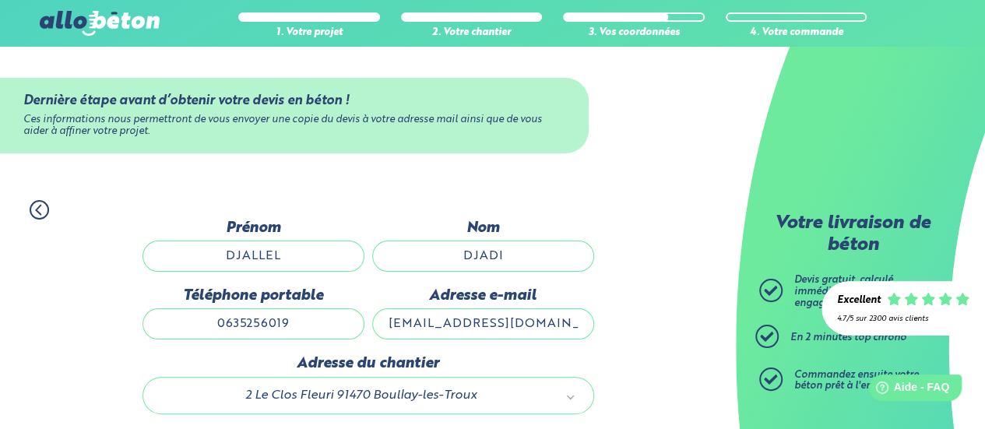
scroll to position [156, 0]
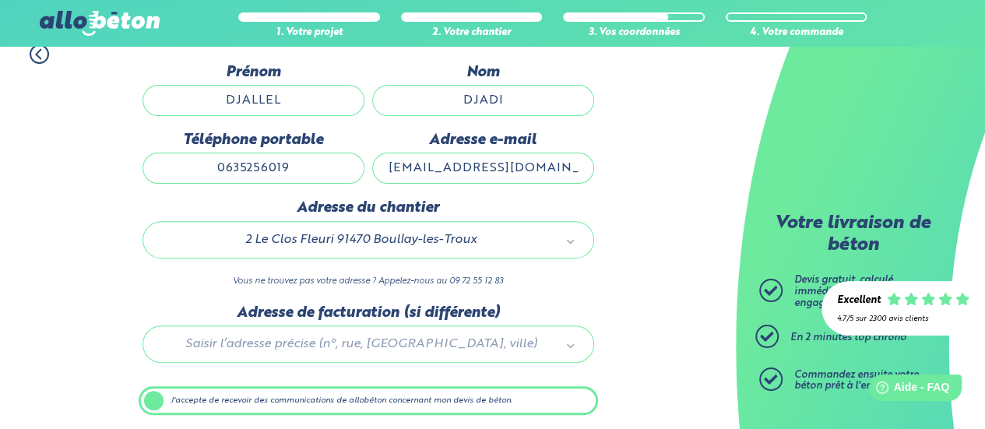
click at [183, 409] on label "J'accepte de recevoir des communications de allobéton concernant mon devis de b…" at bounding box center [368, 401] width 459 height 30
click at [0, 0] on input "J'accepte de recevoir des communications de allobéton concernant mon devis de b…" at bounding box center [0, 0] width 0 height 0
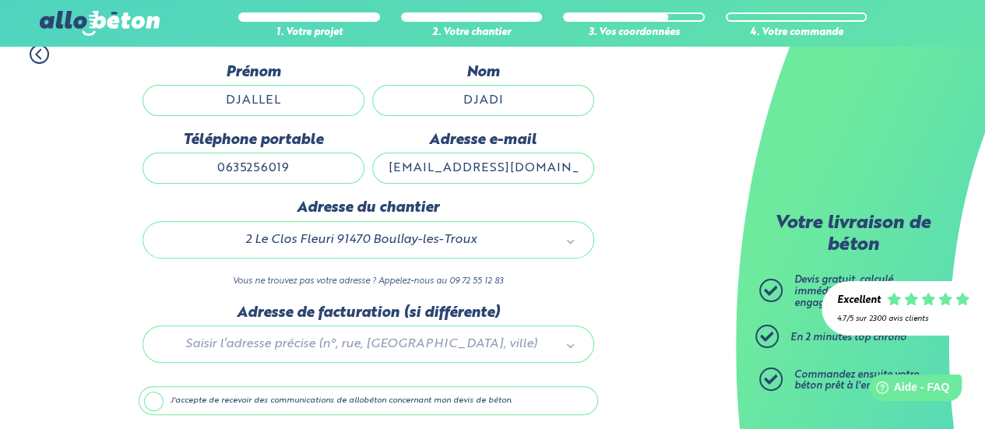
click at [183, 400] on label "J'accepte de recevoir des communications de allobéton concernant mon devis de b…" at bounding box center [368, 401] width 459 height 30
click at [0, 0] on input "J'accepte de recevoir des communications de allobéton concernant mon devis de b…" at bounding box center [0, 0] width 0 height 0
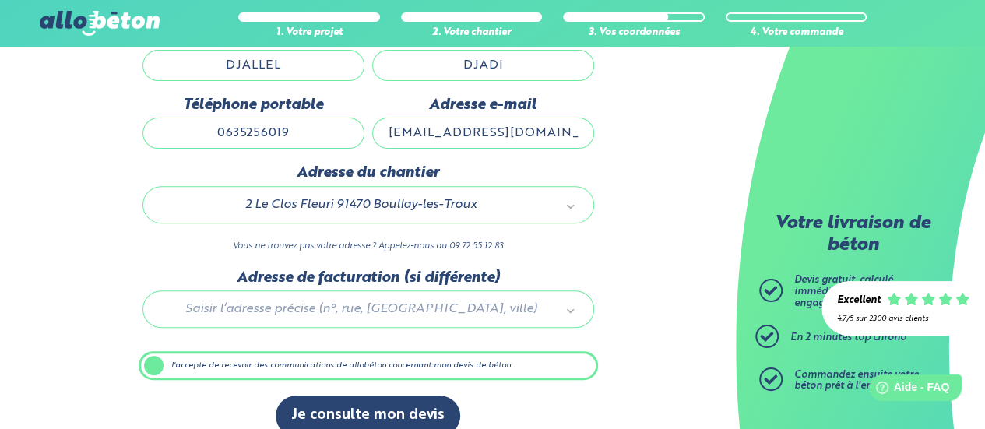
scroll to position [210, 0]
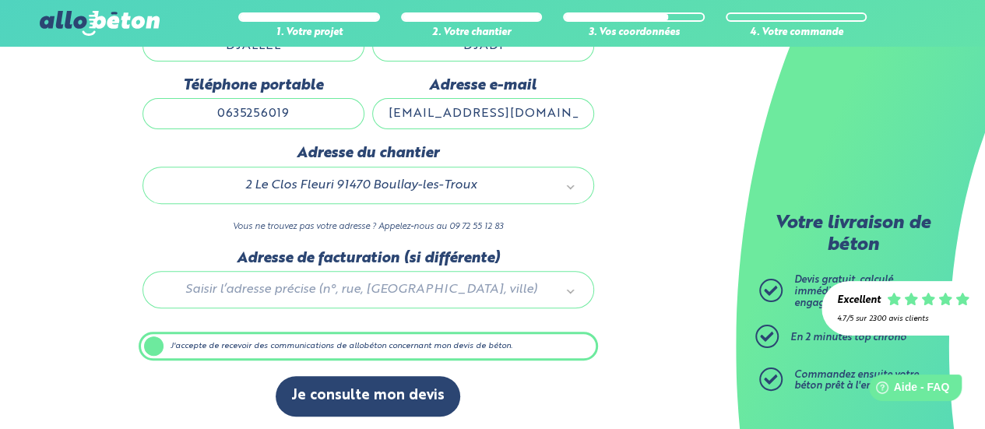
click at [616, 389] on div "1. Votre projet 2. Votre chantier 3. Vos coordonnées 4. Votre commande Dernière…" at bounding box center [368, 203] width 736 height 458
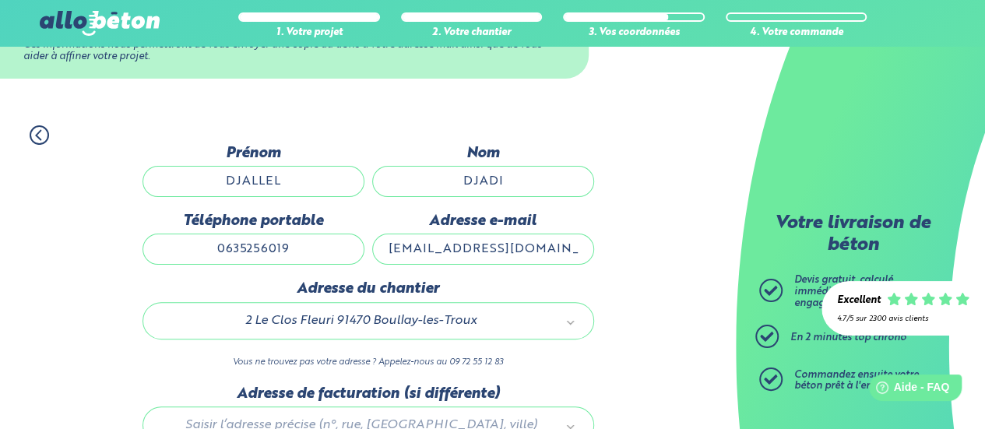
scroll to position [78, 0]
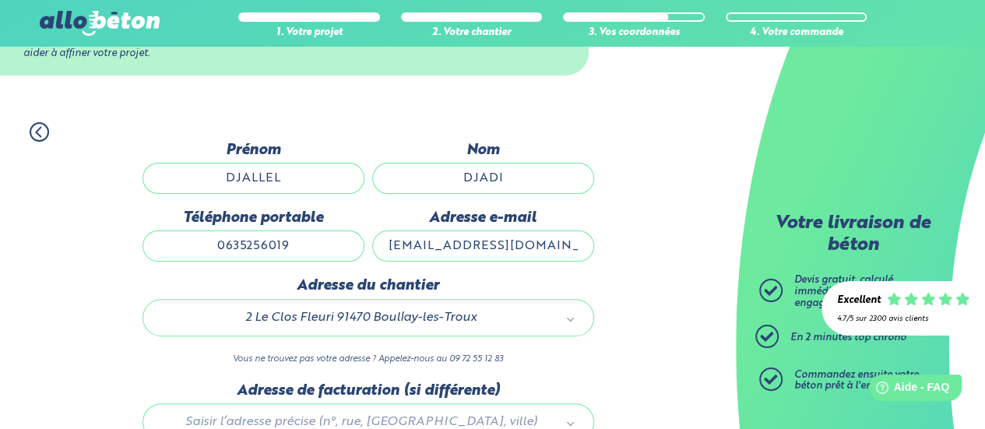
click at [38, 128] on icon at bounding box center [38, 131] width 5 height 9
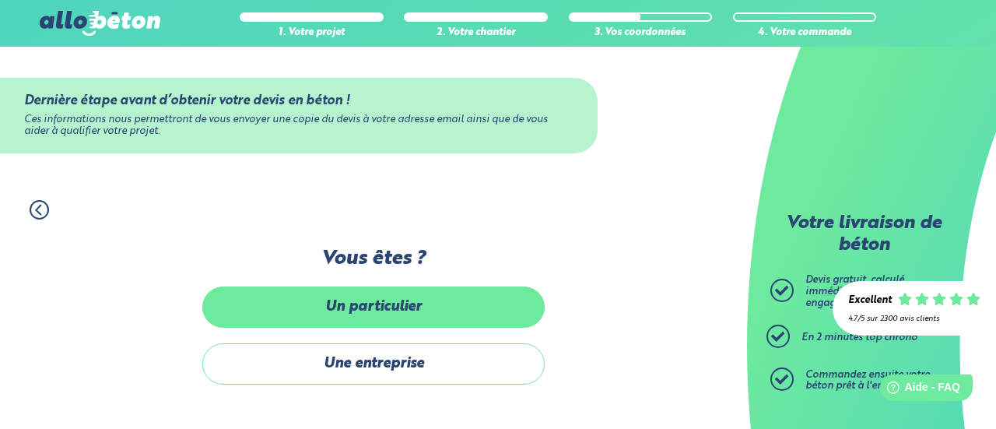
click at [361, 306] on label "Un particulier" at bounding box center [373, 306] width 342 height 41
click at [0, 0] on input "Un particulier" at bounding box center [0, 0] width 0 height 0
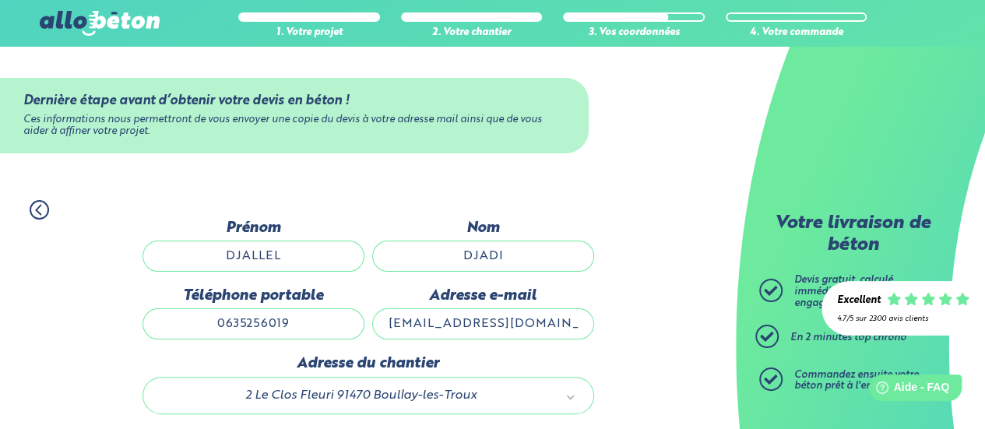
scroll to position [210, 0]
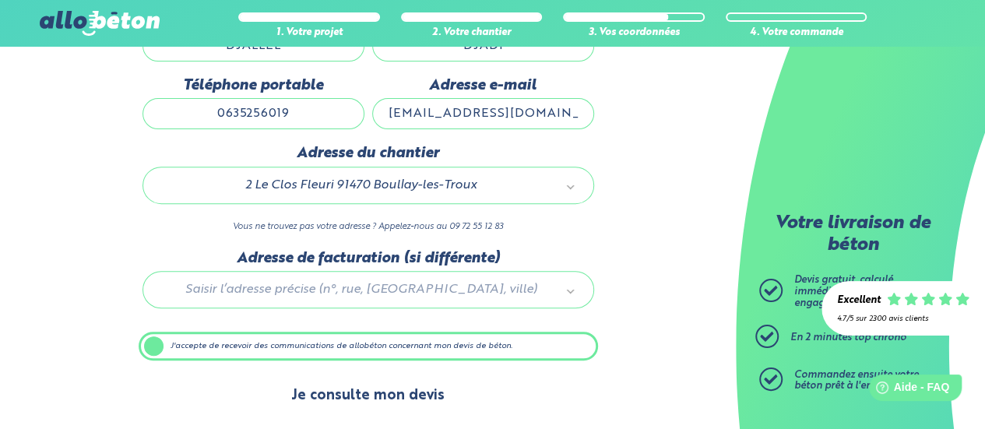
click at [370, 391] on button "Je consulte mon devis" at bounding box center [368, 396] width 184 height 40
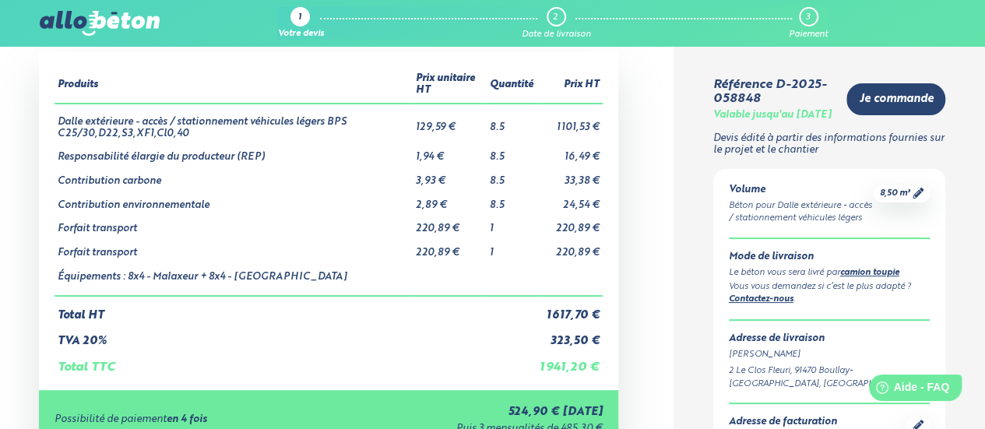
scroll to position [156, 0]
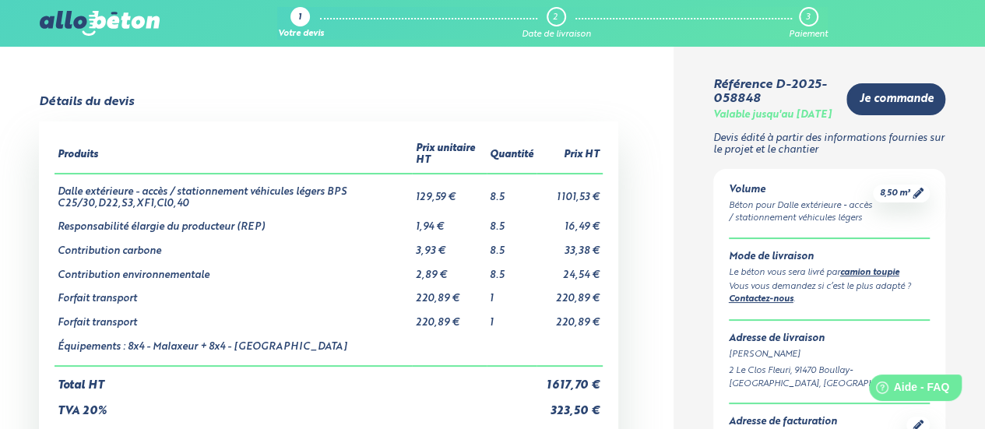
scroll to position [0, 0]
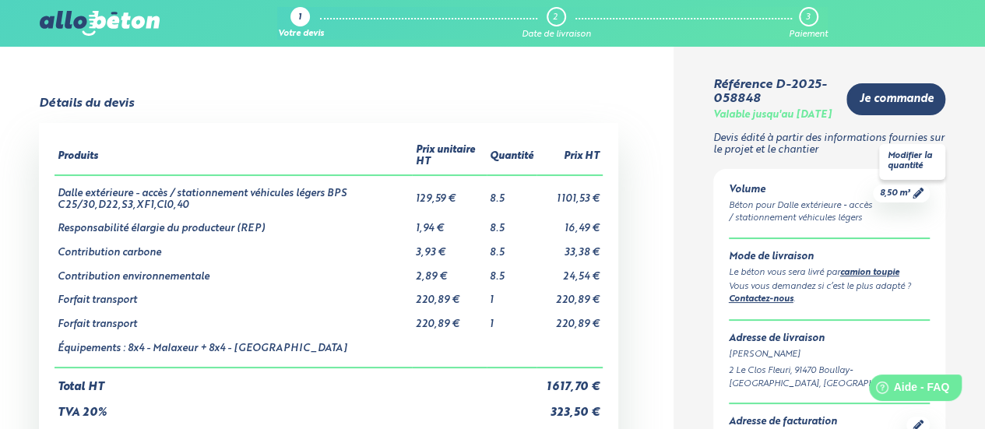
click at [914, 198] on icon at bounding box center [917, 193] width 11 height 11
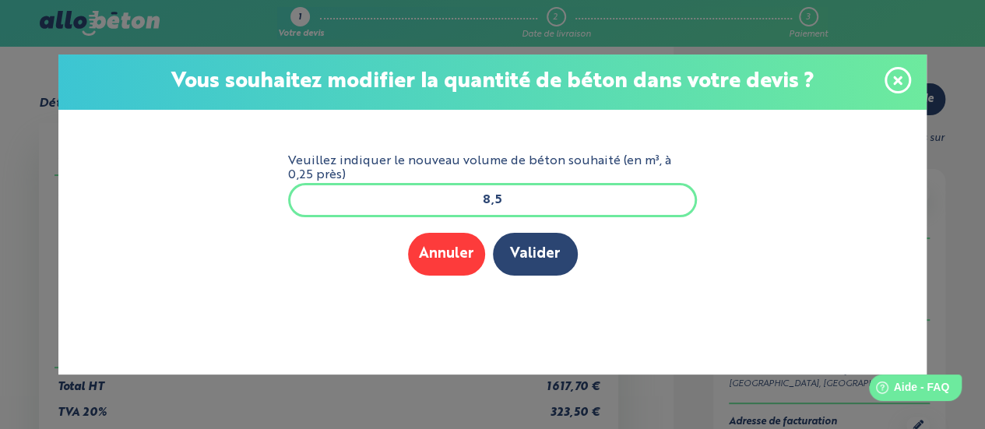
click at [490, 199] on input "8,5" at bounding box center [492, 200] width 409 height 34
type input "7,5"
click at [550, 249] on button "Valider" at bounding box center [535, 254] width 85 height 43
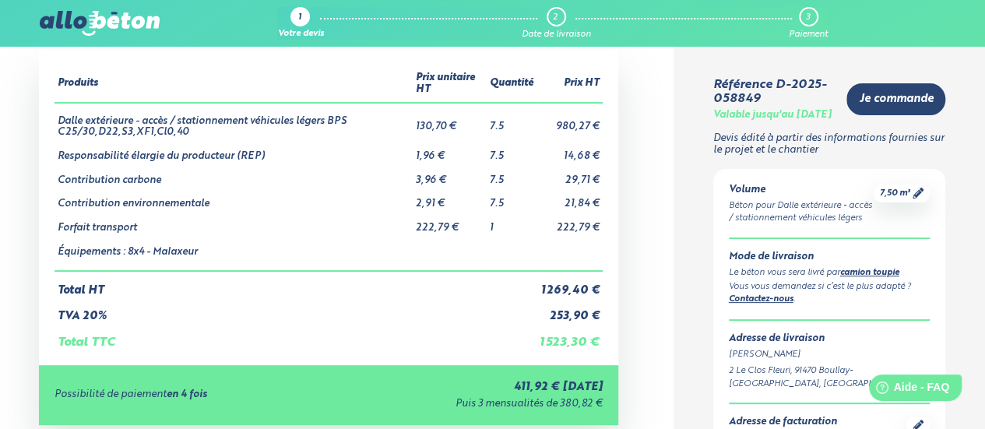
scroll to position [156, 0]
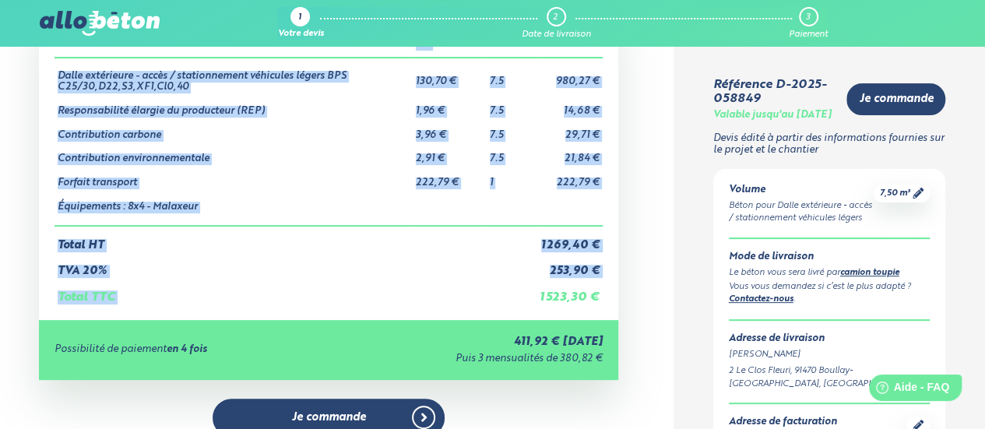
drag, startPoint x: 542, startPoint y: 300, endPoint x: 605, endPoint y: 297, distance: 63.1
click at [605, 297] on div "Produits Prix unitaire HT Quantité Prix HT Dalle extérieure - accès / stationne…" at bounding box center [328, 162] width 579 height 314
click at [663, 303] on div "Détails du devis Produits Prix unitaire HT Quantité Prix HT Dalle extérieure - …" at bounding box center [329, 264] width 690 height 571
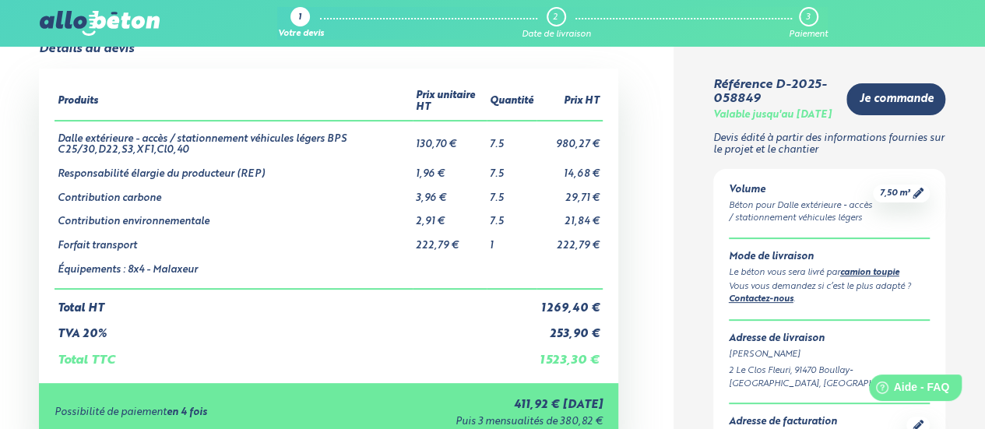
scroll to position [0, 0]
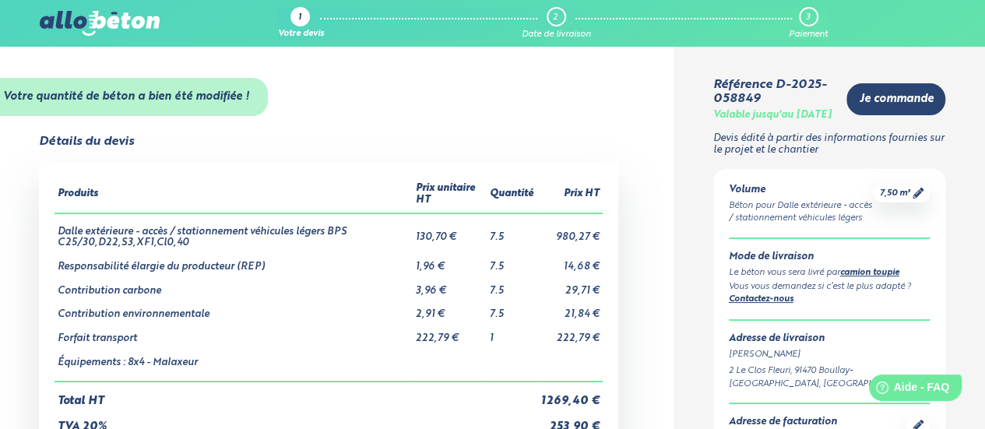
click at [666, 327] on div "Détails du devis Produits Prix unitaire HT Quantité Prix HT Dalle extérieure - …" at bounding box center [329, 420] width 690 height 571
click at [909, 199] on span "7,50 m³" at bounding box center [894, 194] width 30 height 12
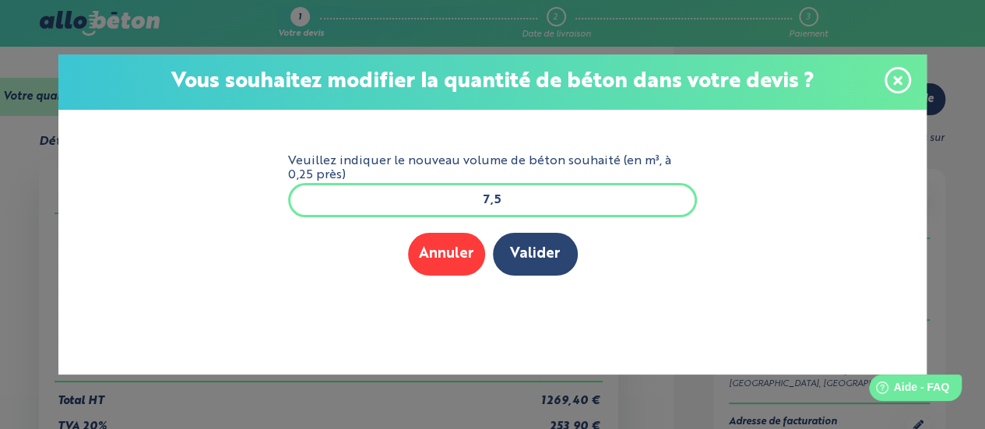
scroll to position [1, 0]
click at [489, 203] on input "7,5" at bounding box center [492, 200] width 409 height 34
type input "6,5"
click at [536, 242] on button "Valider" at bounding box center [535, 254] width 85 height 43
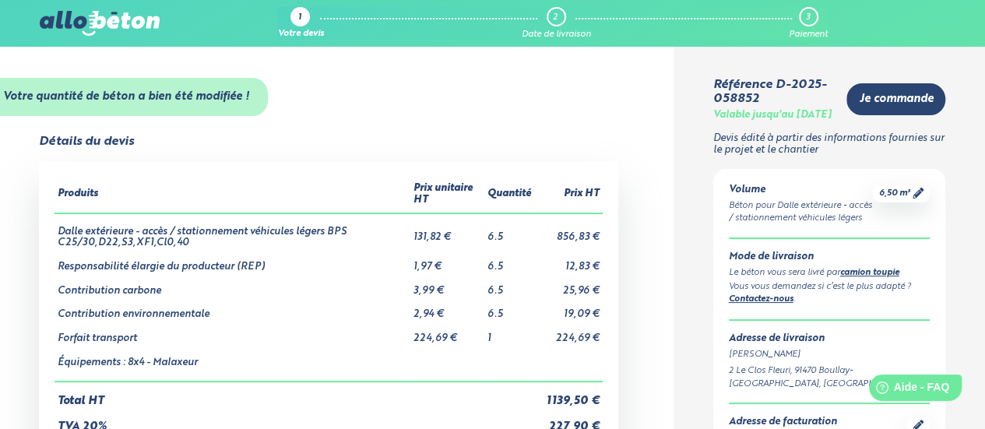
click at [662, 183] on div "Détails du devis Produits Prix unitaire HT Quantité Prix HT Dalle extérieure - …" at bounding box center [329, 420] width 690 height 571
